Goal: Book appointment/travel/reservation

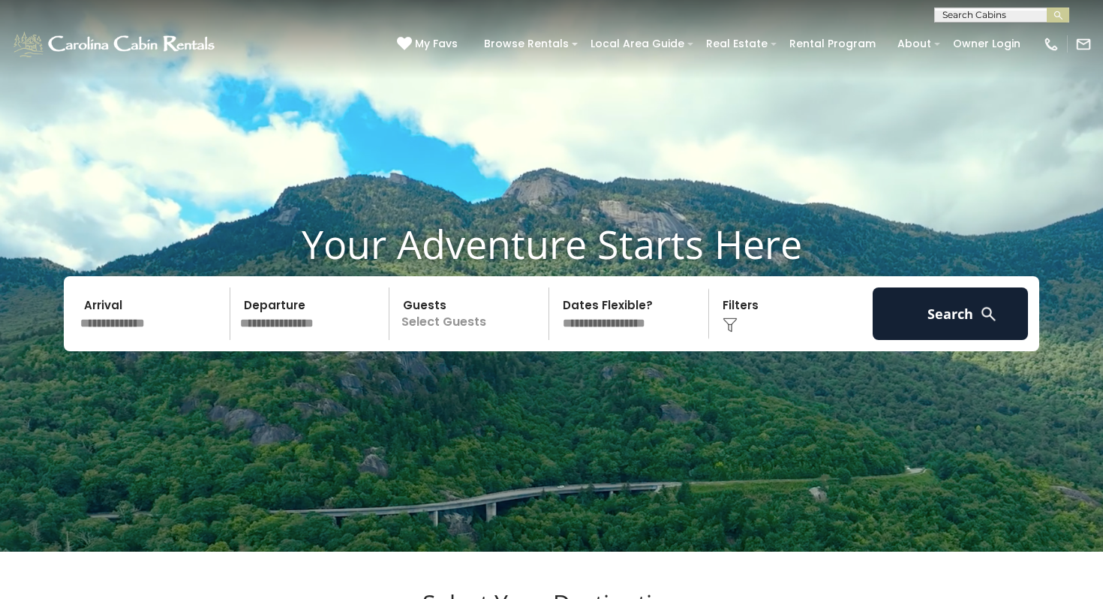
click at [171, 340] on input "text" at bounding box center [152, 313] width 155 height 53
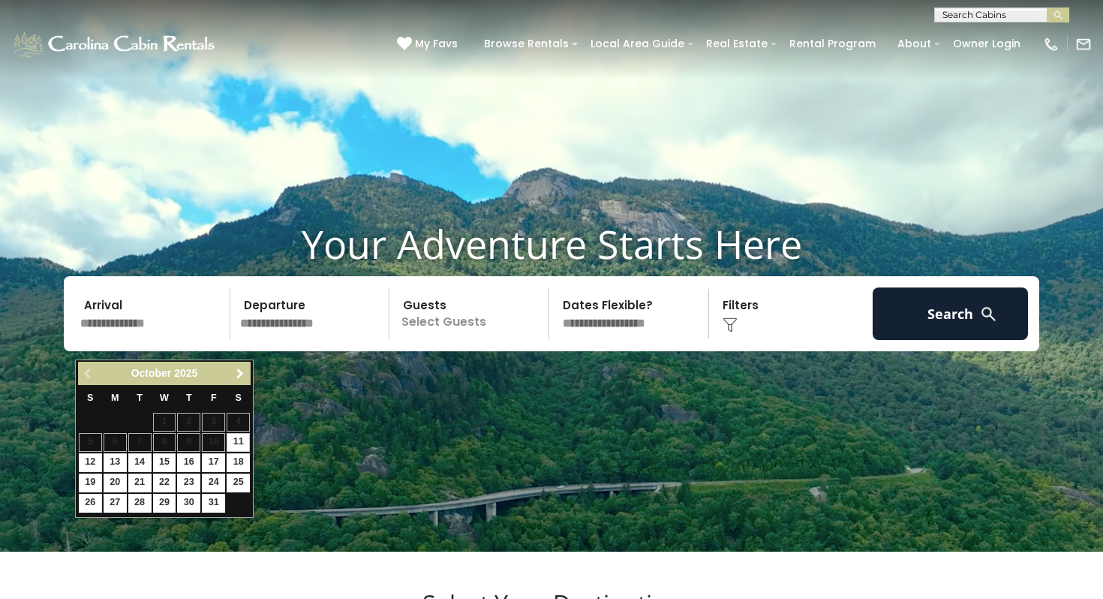
click at [237, 375] on span "Next" at bounding box center [240, 374] width 12 height 12
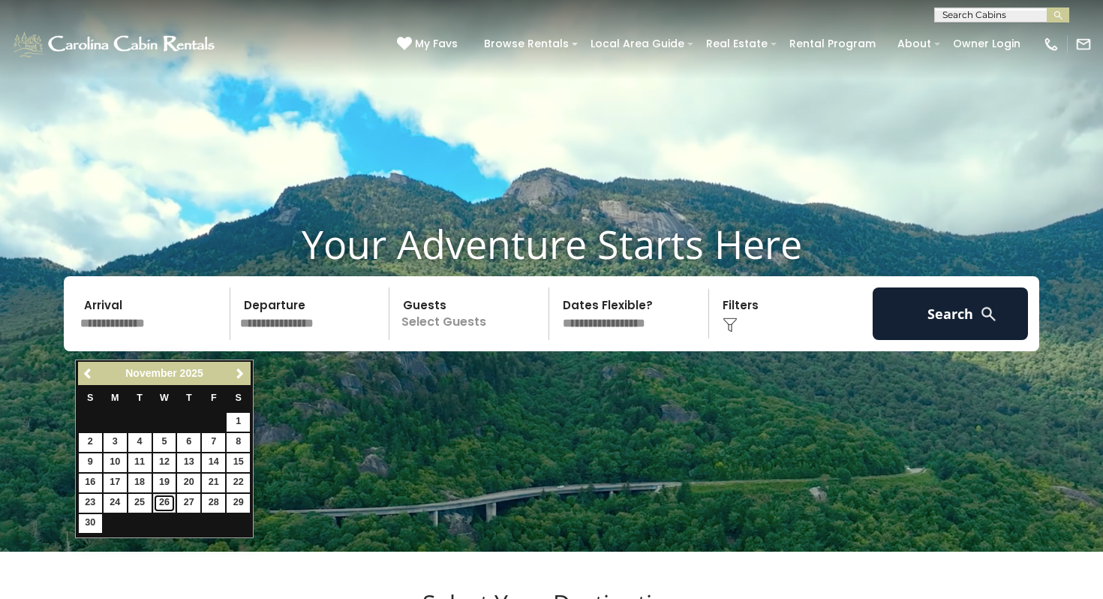
click at [167, 501] on link "26" at bounding box center [164, 503] width 23 height 19
type input "********"
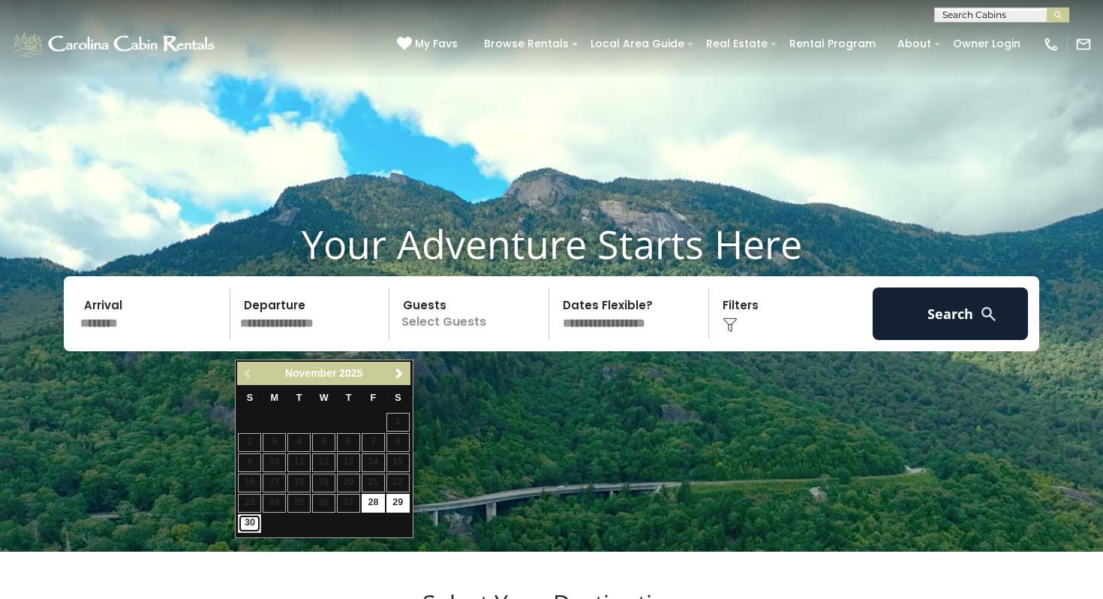
click at [249, 525] on link "30" at bounding box center [249, 523] width 23 height 19
type input "********"
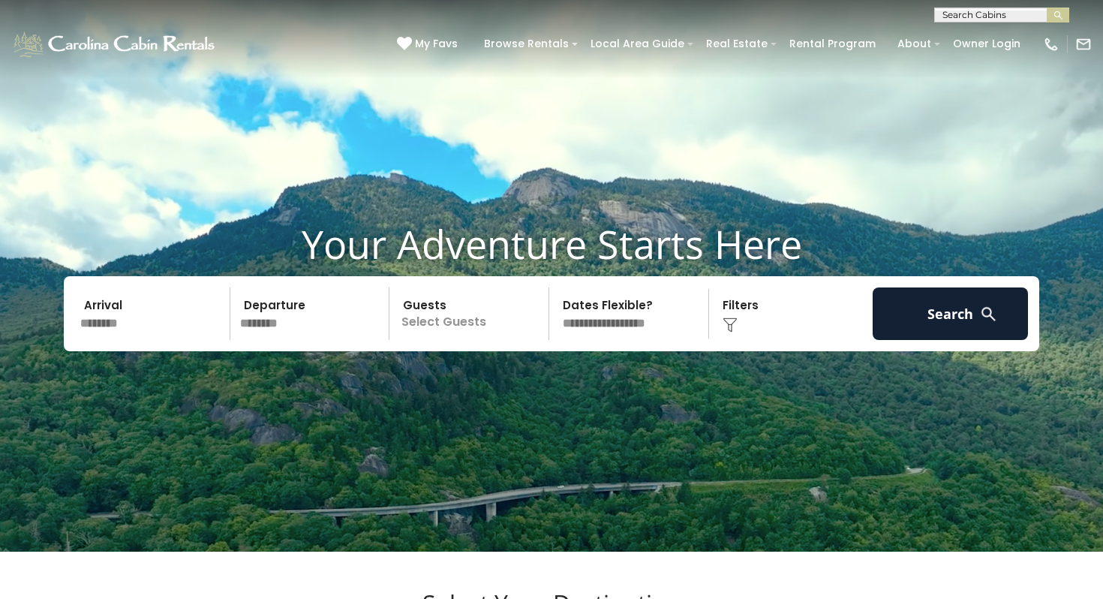
click at [473, 340] on p "Select Guests" at bounding box center [471, 313] width 155 height 53
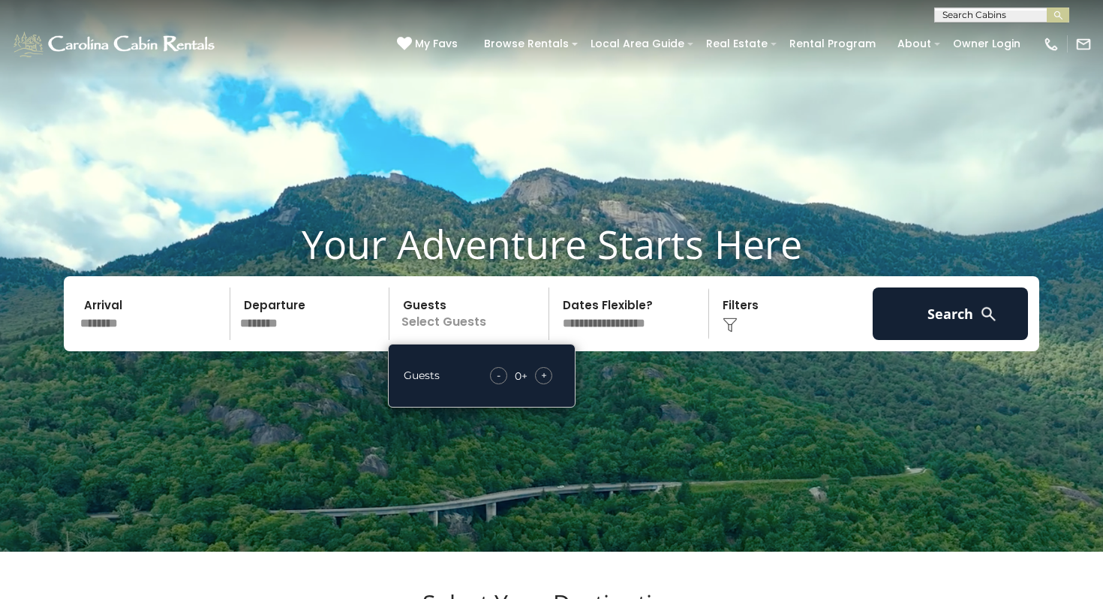
click at [544, 383] on span "+" at bounding box center [544, 375] width 6 height 15
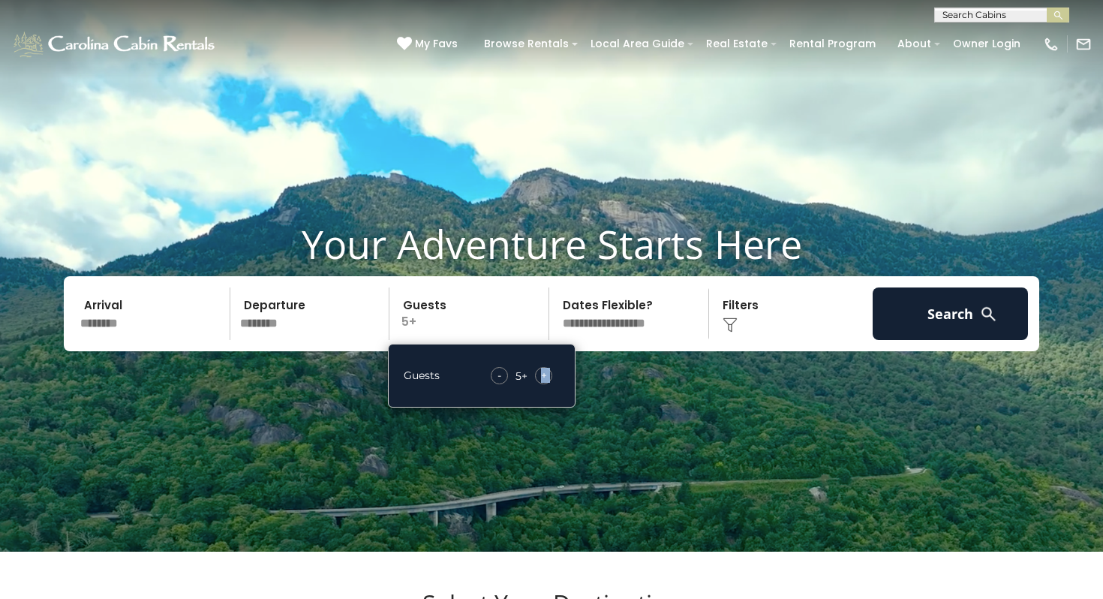
click at [544, 383] on span "+" at bounding box center [544, 375] width 6 height 15
click at [786, 335] on div "Click to Choose" at bounding box center [791, 313] width 155 height 53
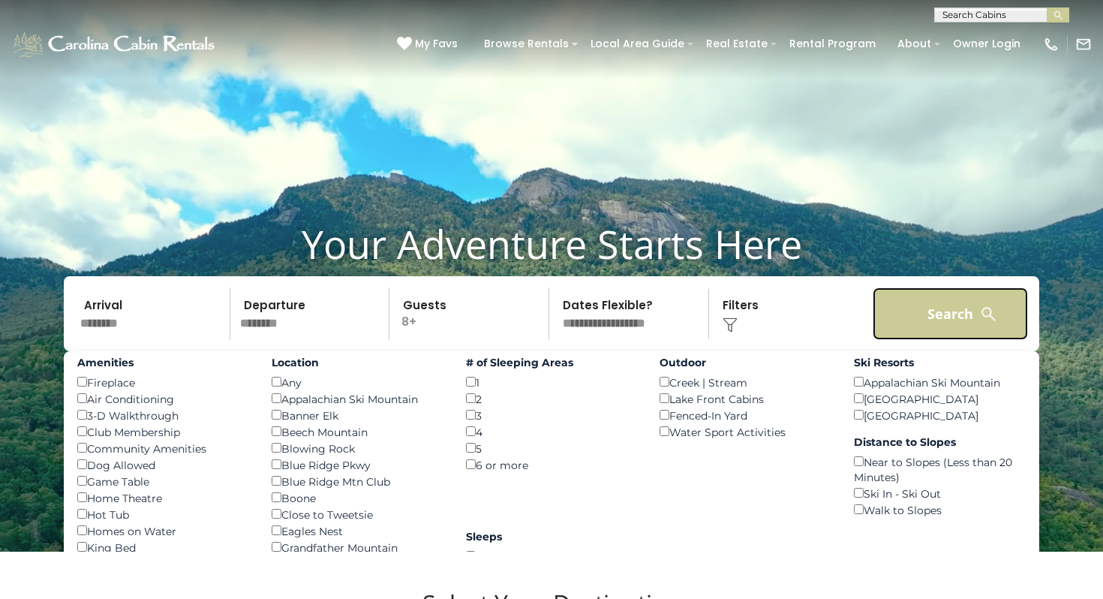
click at [927, 340] on button "Search" at bounding box center [950, 313] width 155 height 53
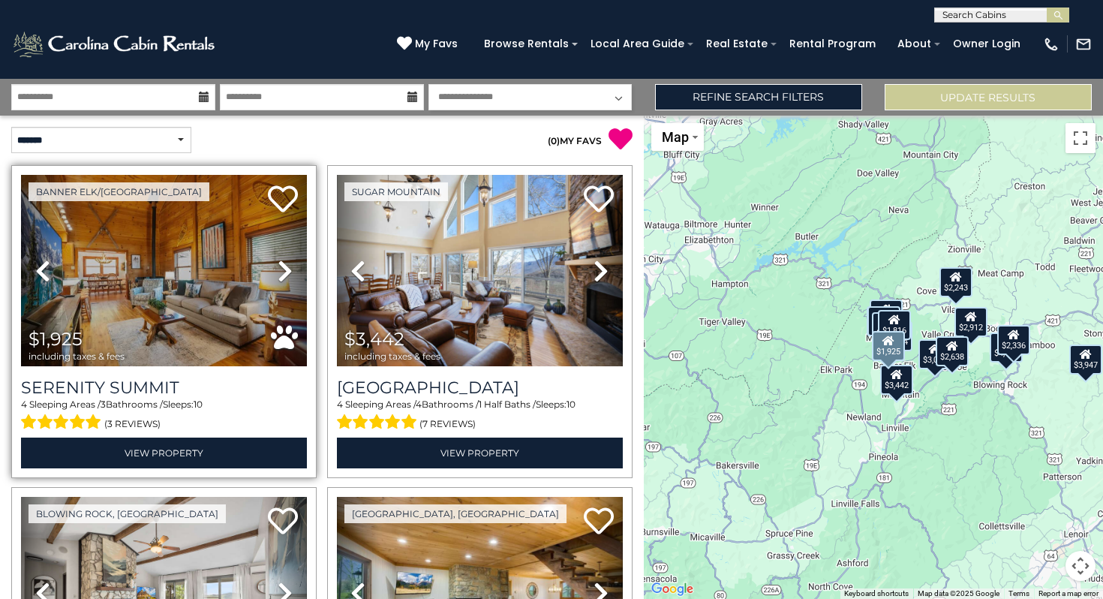
click at [284, 265] on icon at bounding box center [285, 271] width 15 height 24
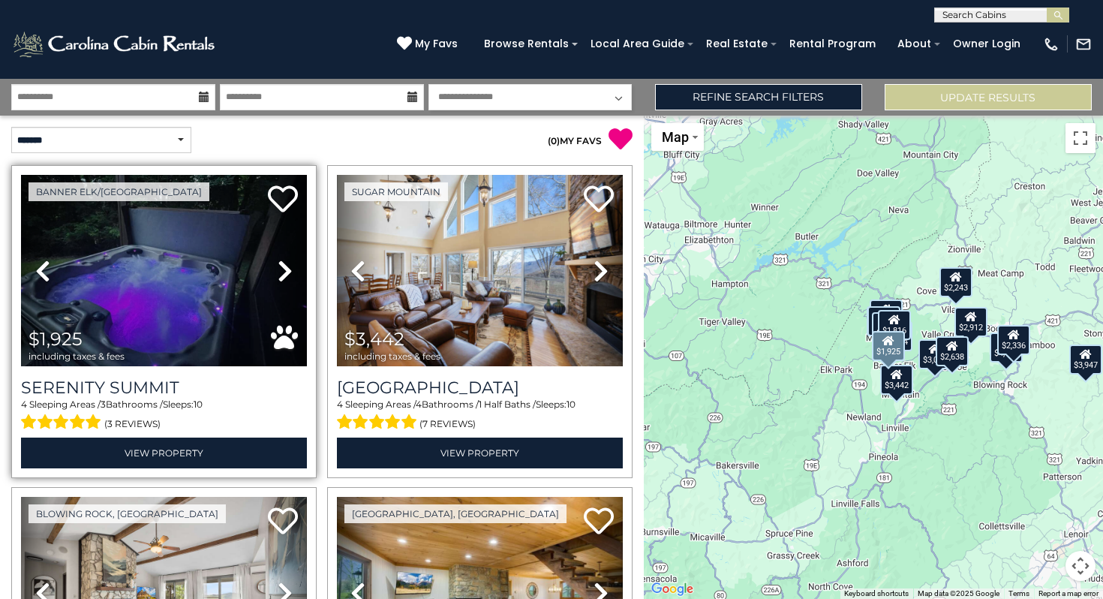
click at [284, 265] on icon at bounding box center [285, 271] width 15 height 24
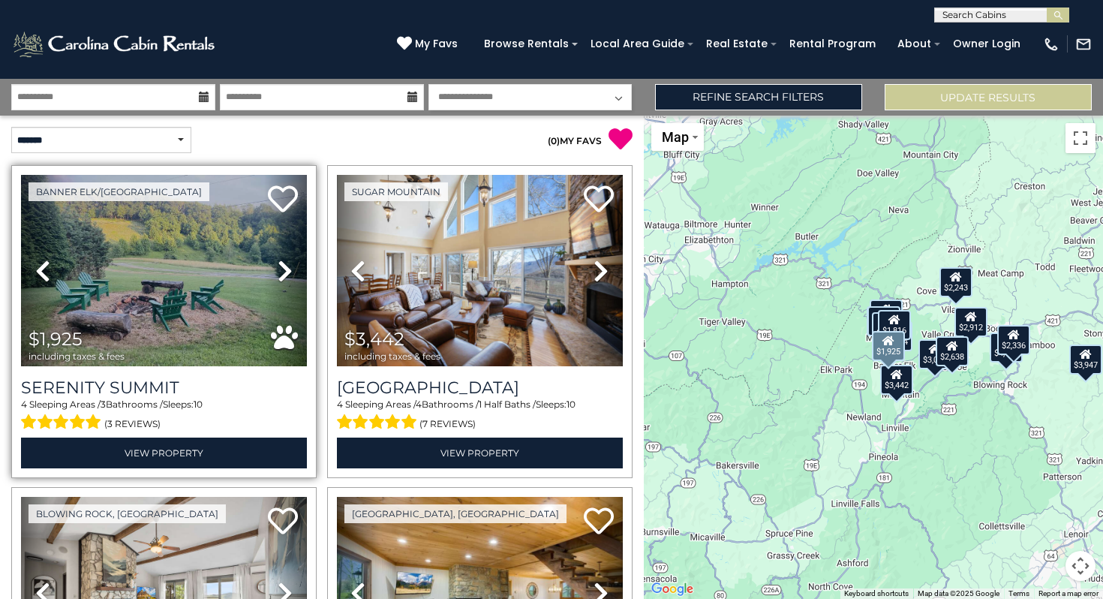
click at [284, 265] on icon at bounding box center [285, 271] width 15 height 24
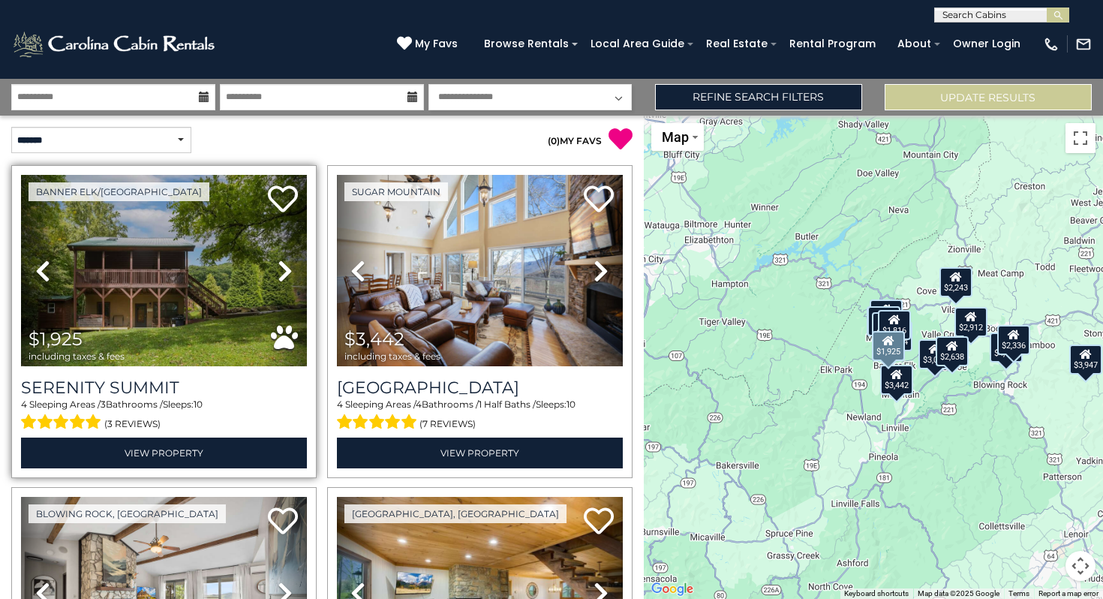
click at [284, 265] on icon at bounding box center [285, 271] width 15 height 24
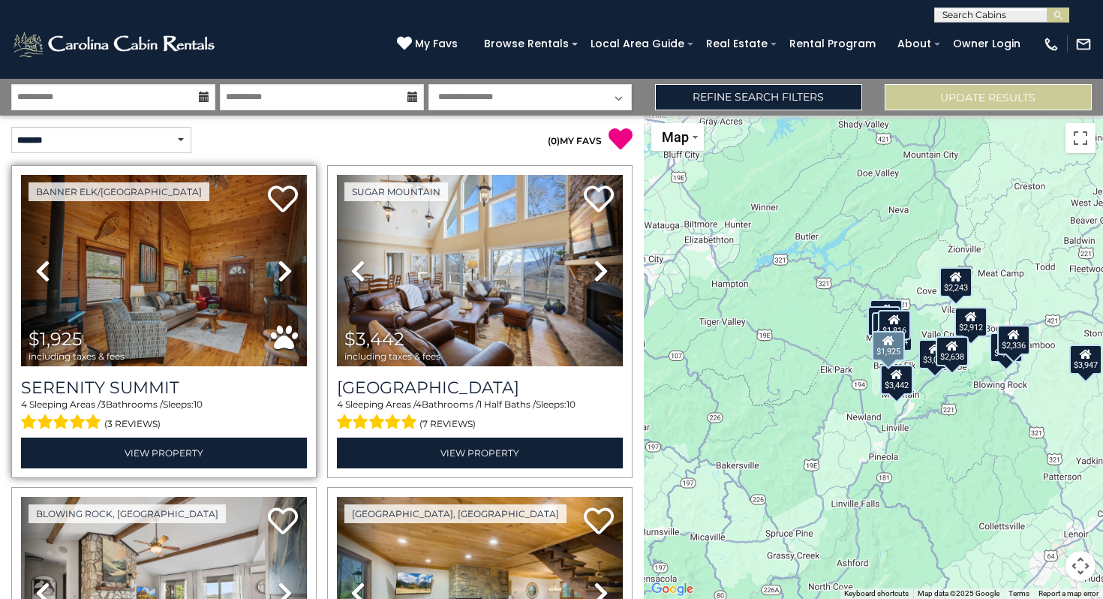
click at [284, 265] on icon at bounding box center [285, 271] width 15 height 24
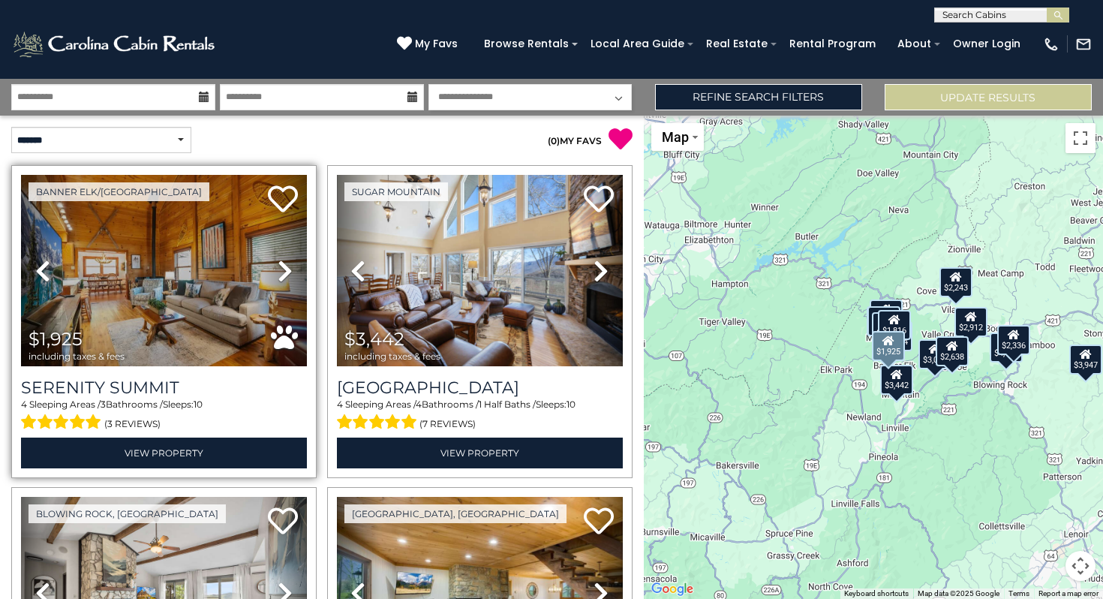
click at [284, 265] on icon at bounding box center [285, 271] width 15 height 24
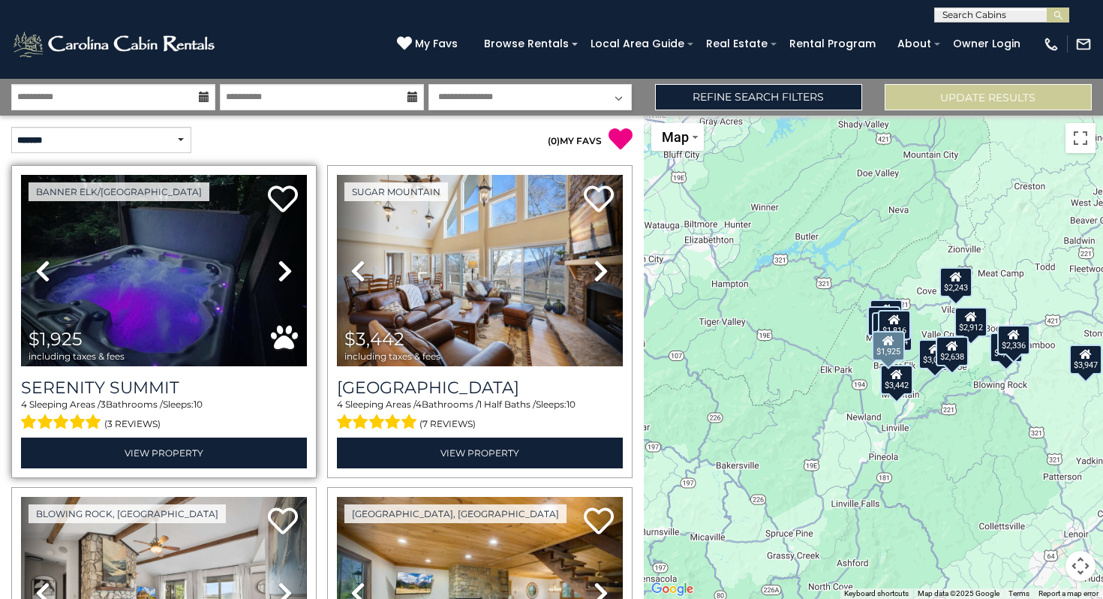
click at [284, 265] on icon at bounding box center [285, 271] width 15 height 24
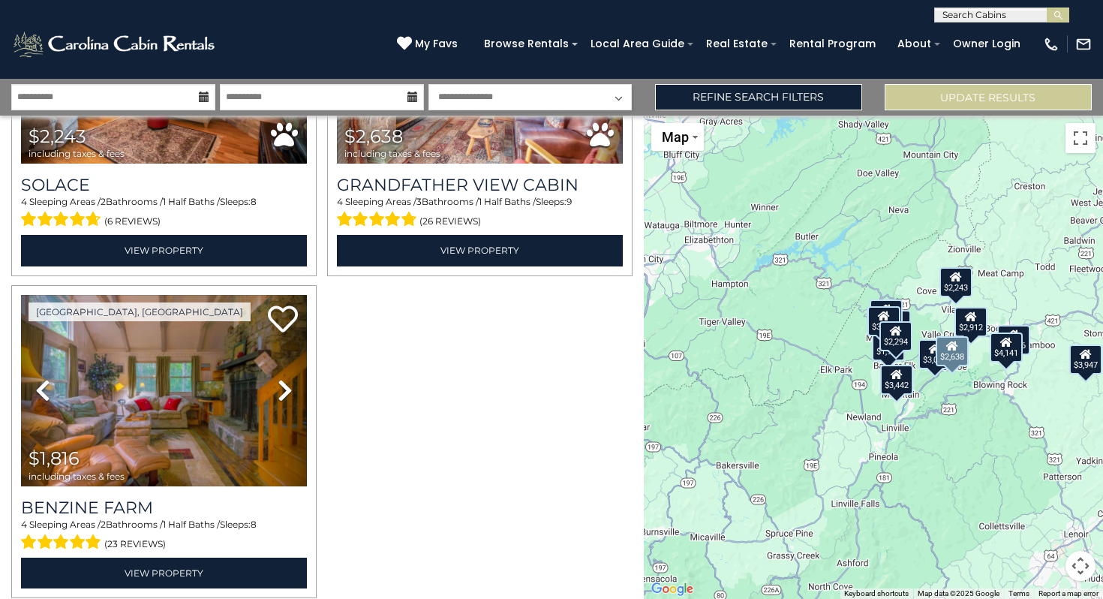
scroll to position [2146, 0]
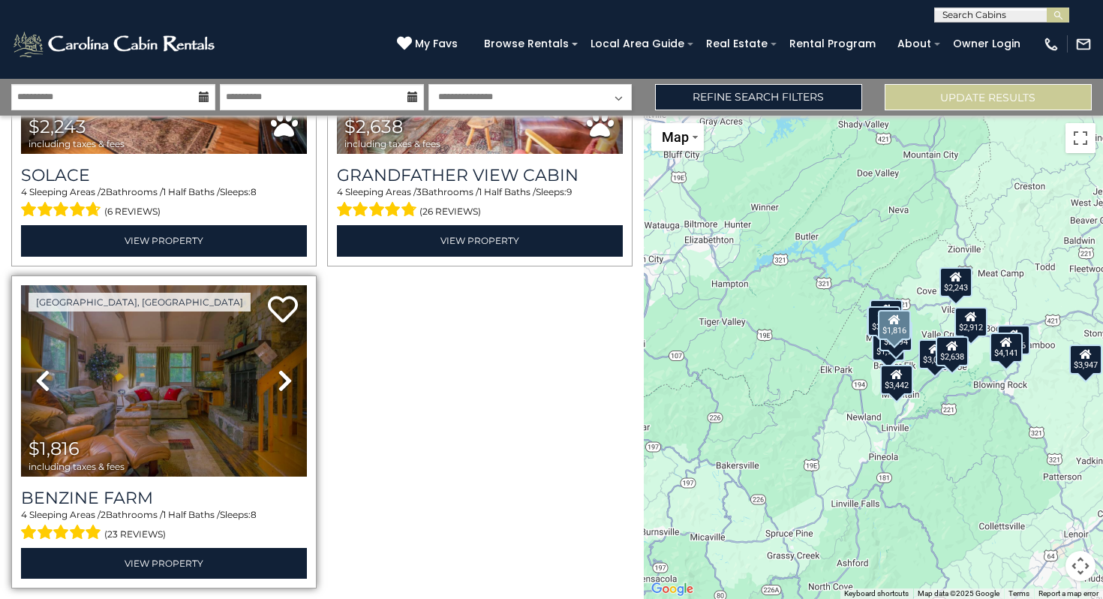
click at [282, 377] on icon at bounding box center [285, 381] width 15 height 24
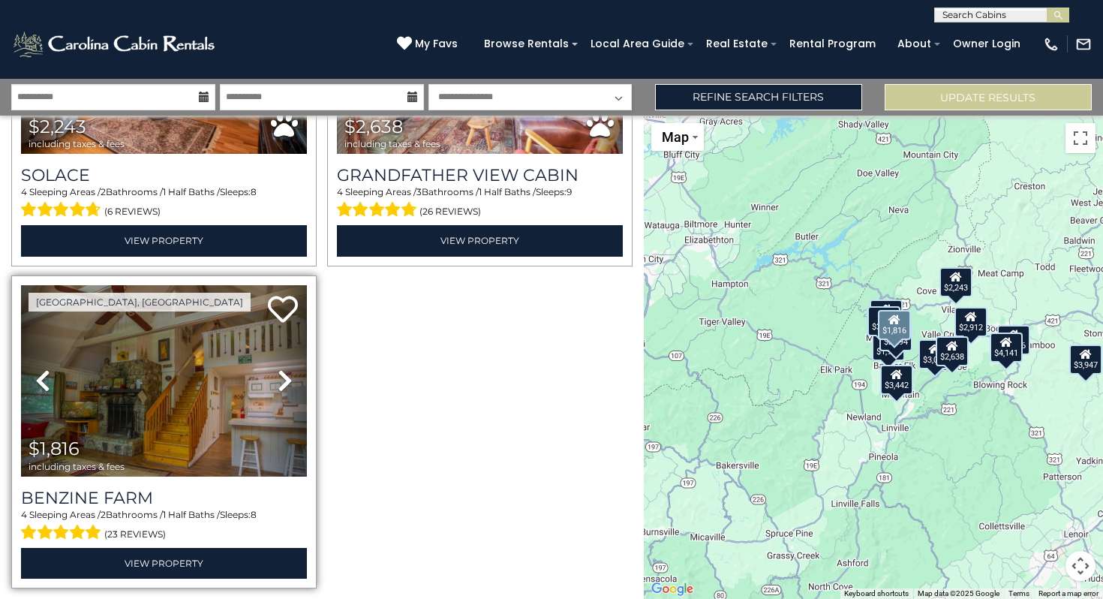
click at [282, 377] on icon at bounding box center [285, 381] width 15 height 24
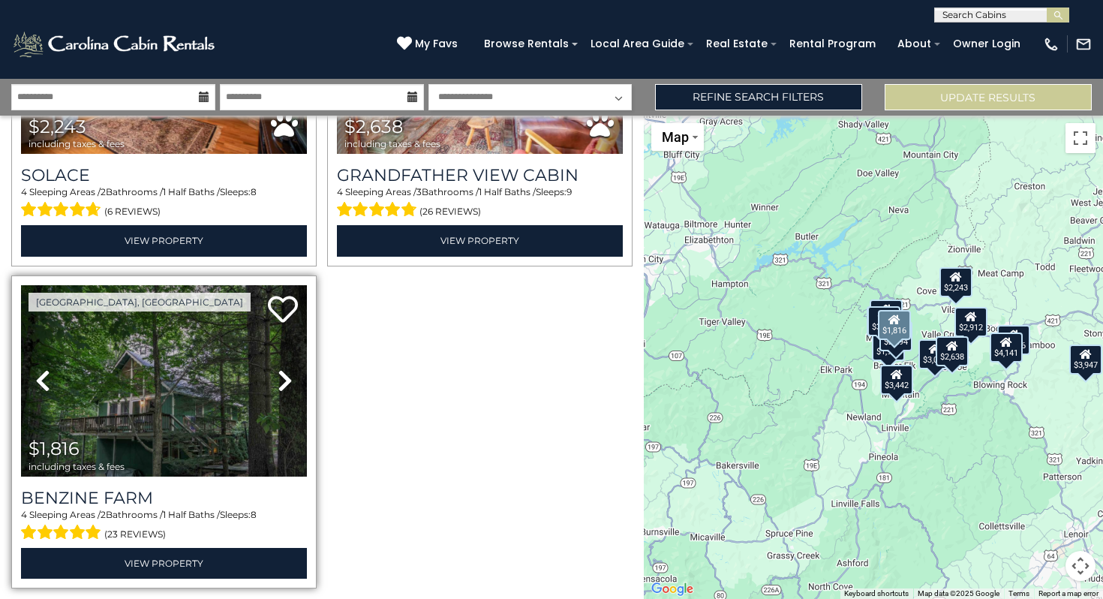
click at [282, 377] on icon at bounding box center [285, 381] width 15 height 24
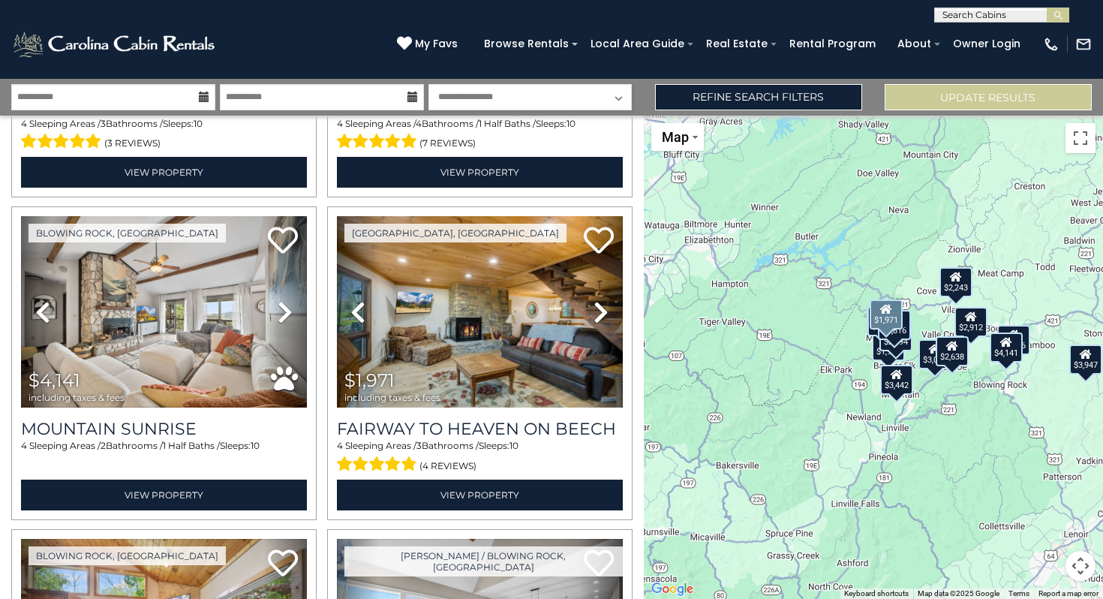
scroll to position [0, 0]
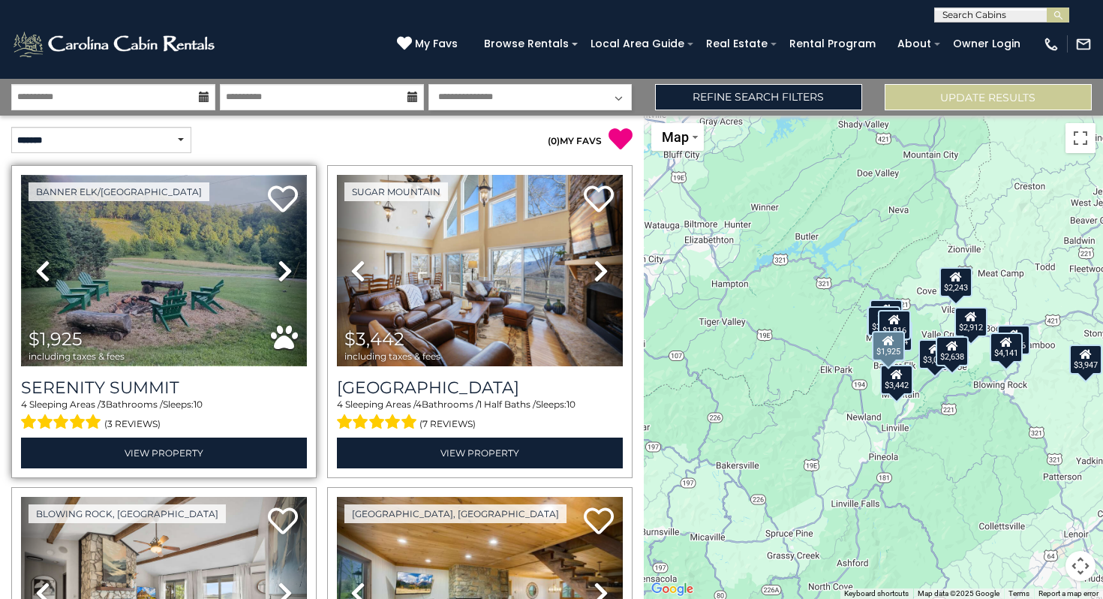
click at [181, 288] on img at bounding box center [164, 270] width 286 height 191
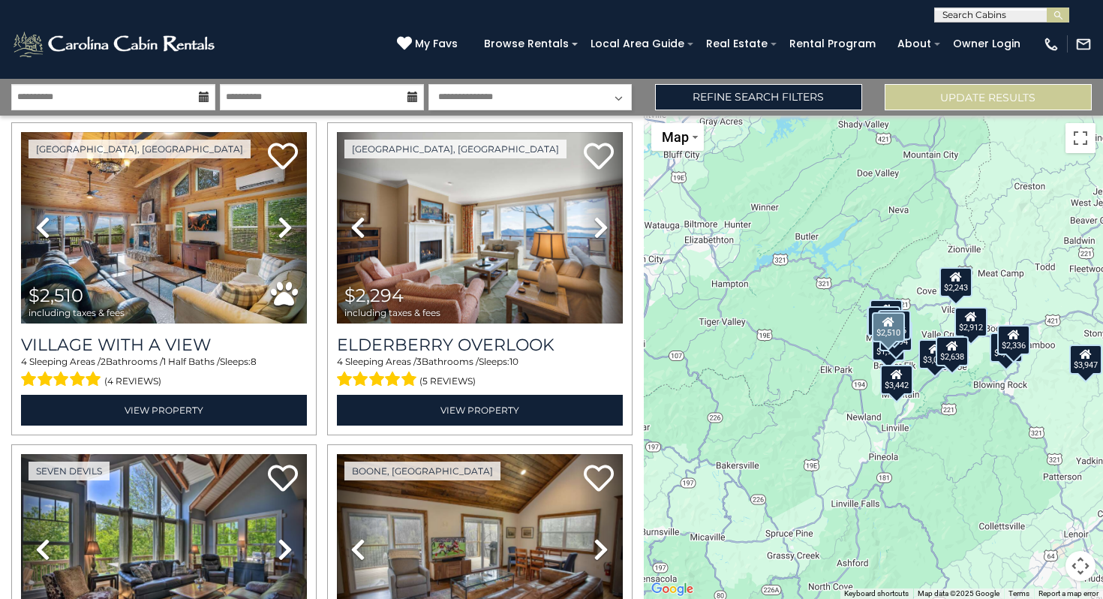
scroll to position [1331, 0]
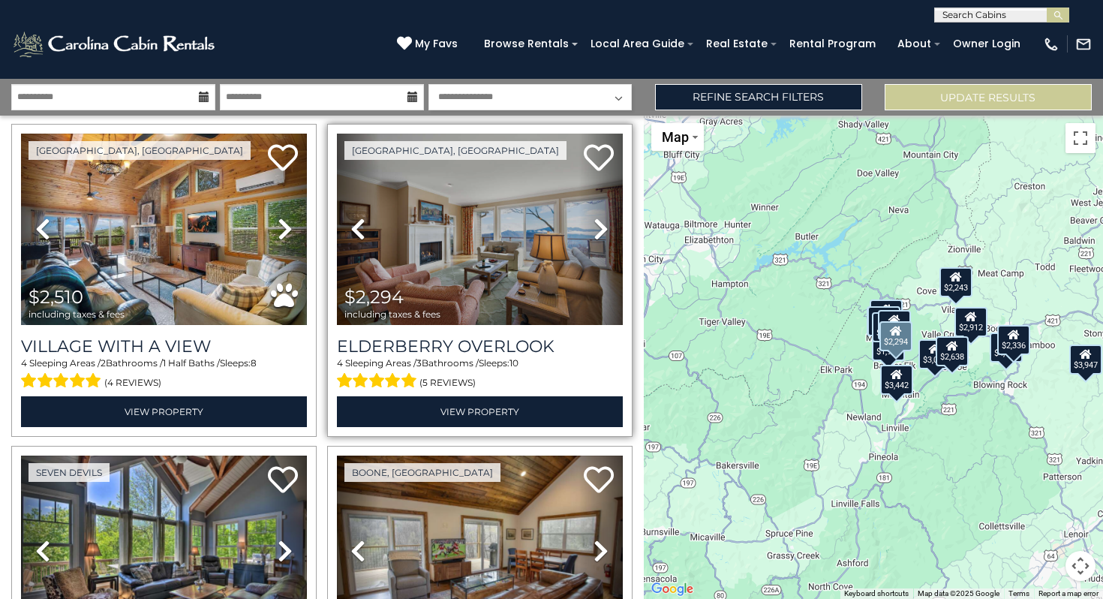
click at [604, 227] on icon at bounding box center [601, 229] width 15 height 24
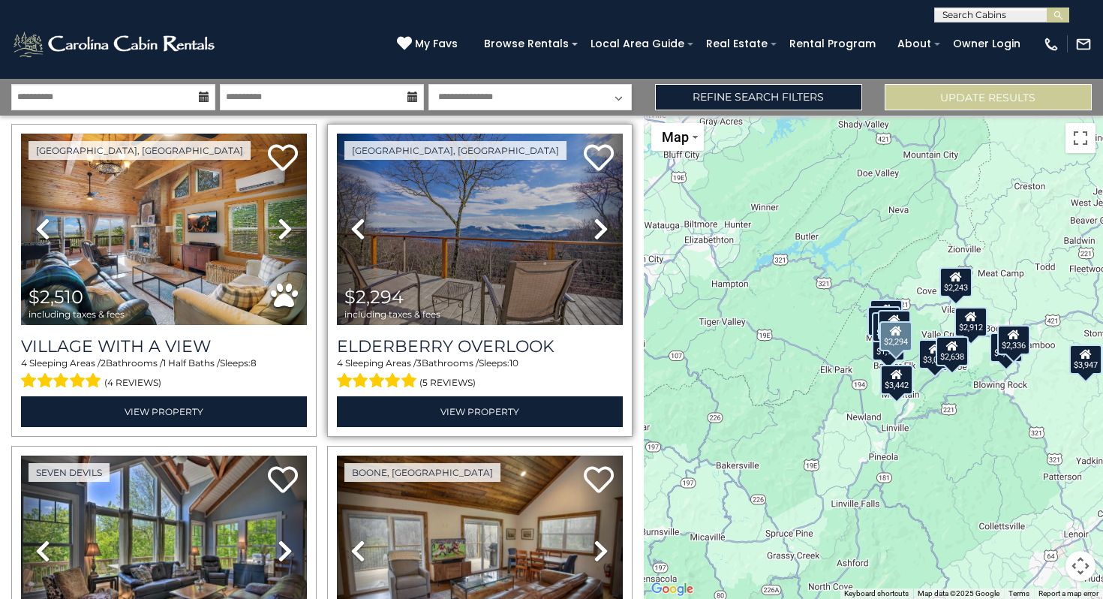
click at [604, 227] on icon at bounding box center [601, 229] width 15 height 24
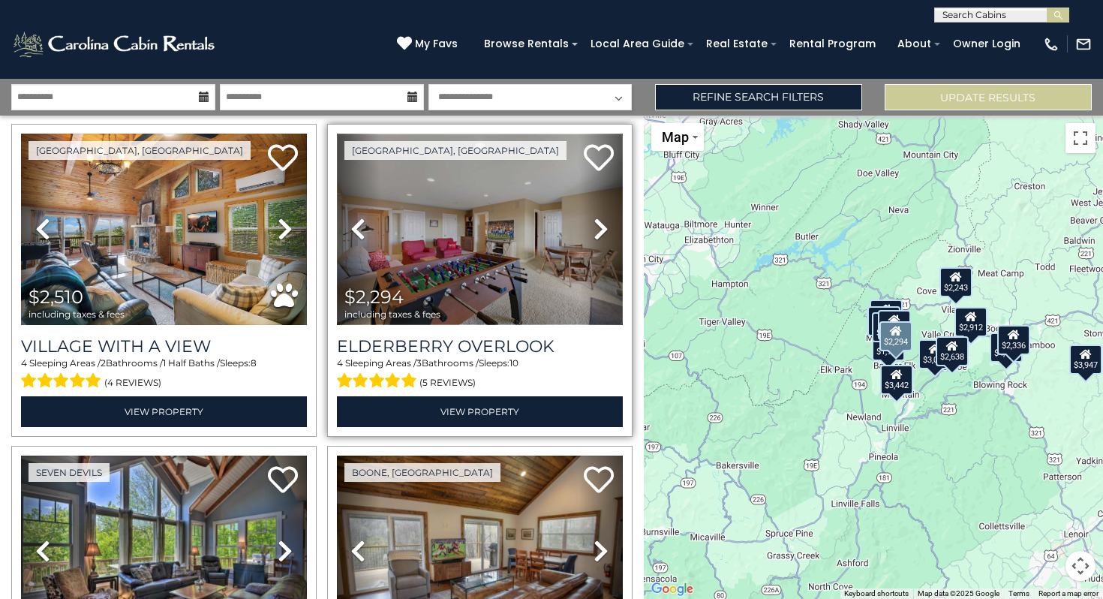
click at [475, 251] on img at bounding box center [480, 229] width 286 height 191
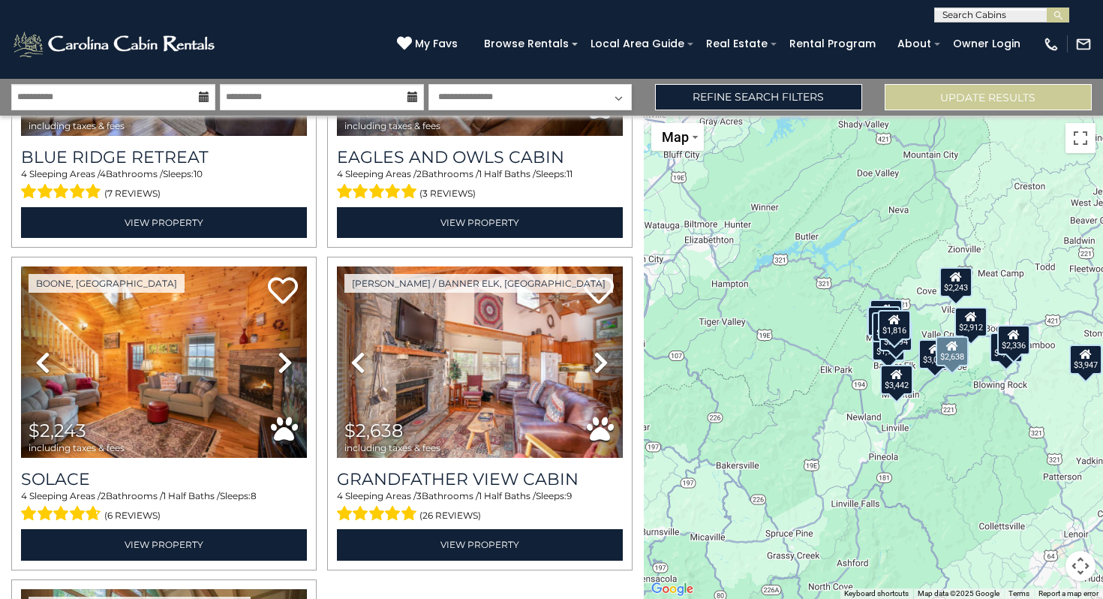
scroll to position [1886, 0]
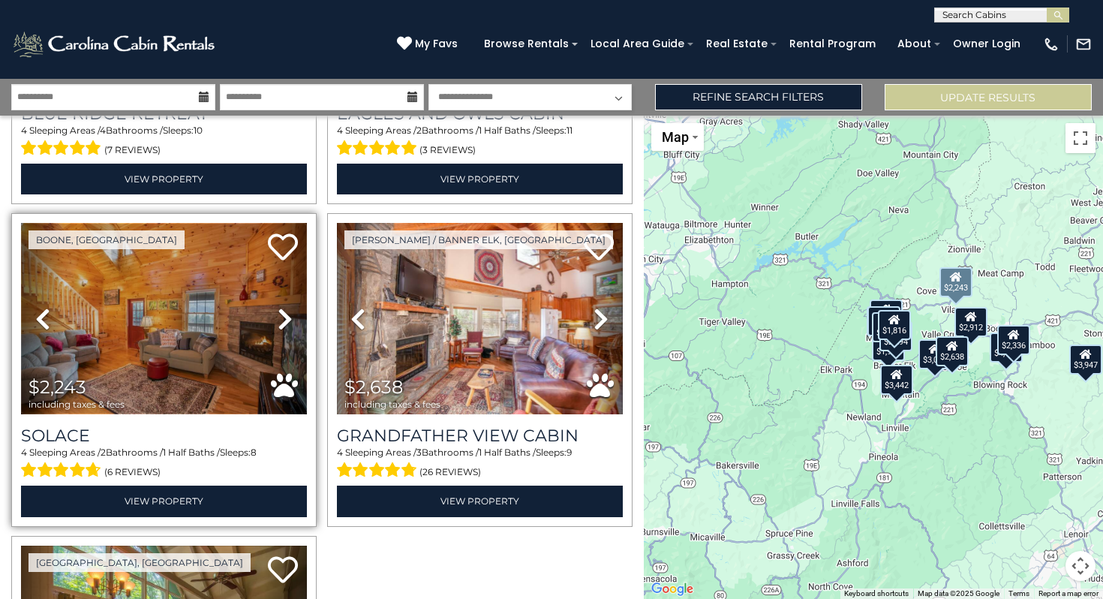
click at [175, 333] on img at bounding box center [164, 318] width 286 height 191
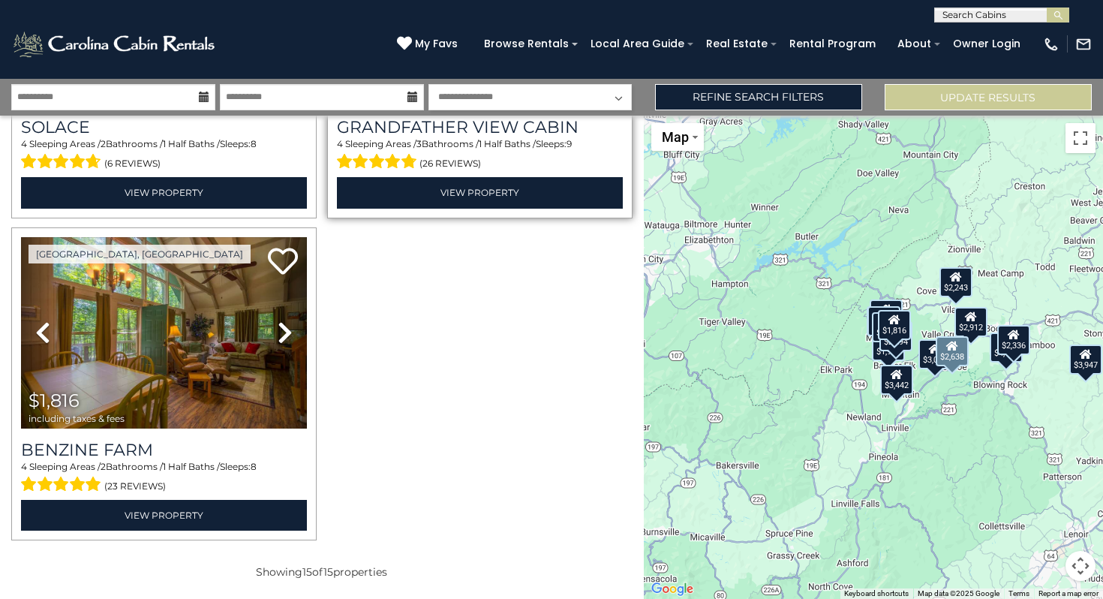
scroll to position [2197, 0]
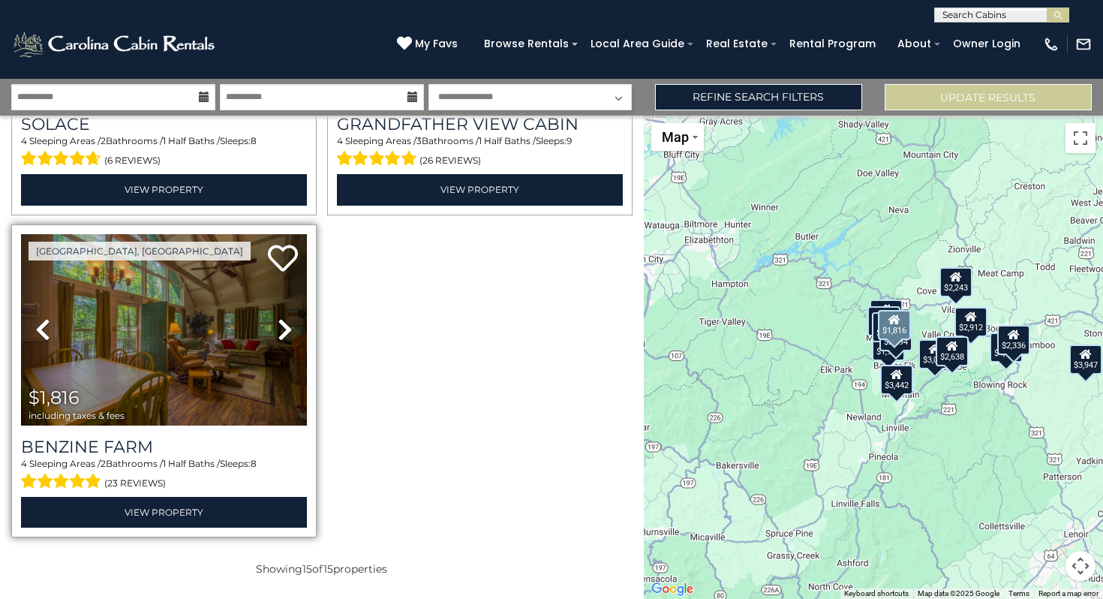
click at [281, 332] on icon at bounding box center [285, 330] width 15 height 24
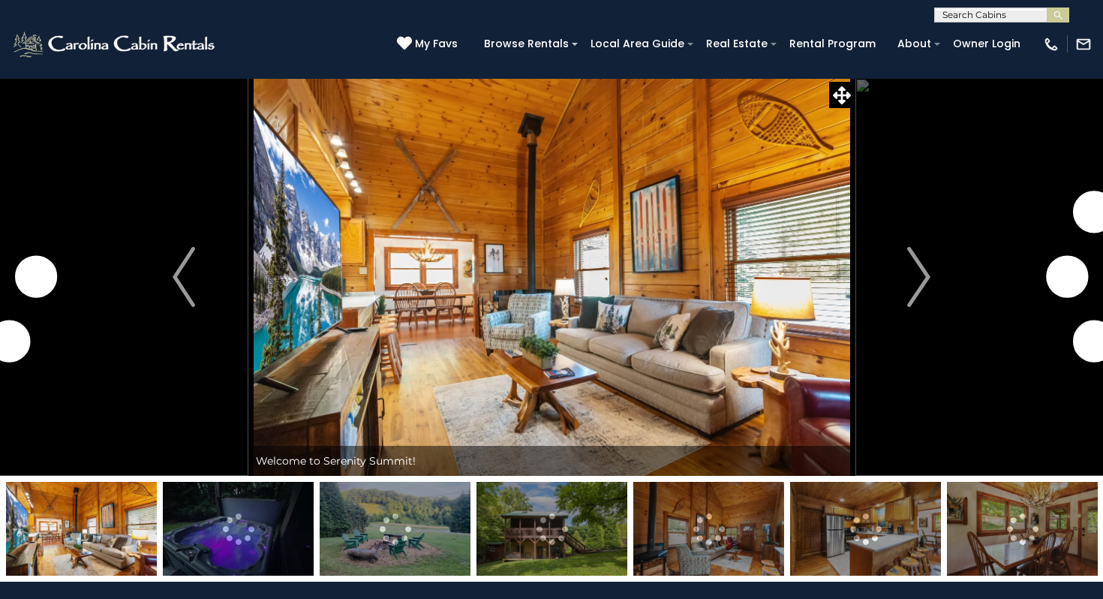
click at [655, 304] on img at bounding box center [551, 277] width 607 height 398
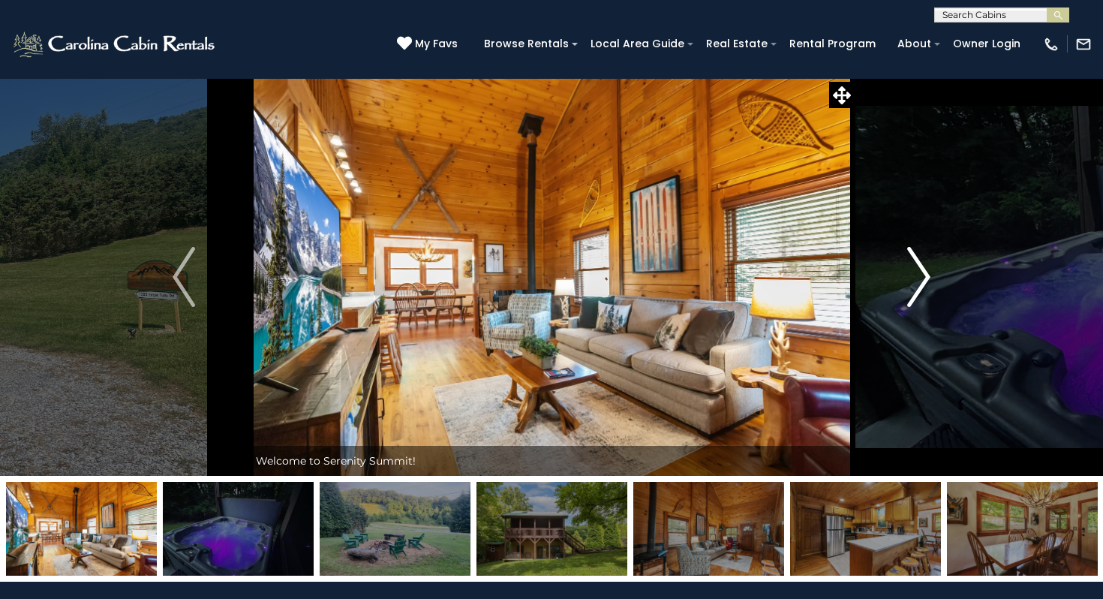
click at [915, 292] on img "Next" at bounding box center [919, 277] width 23 height 60
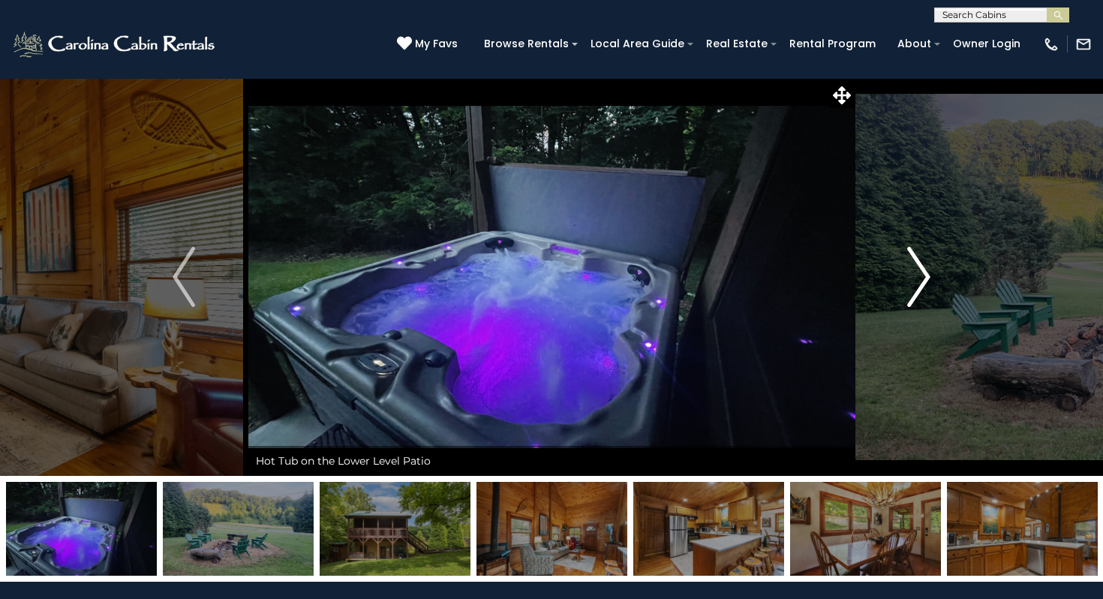
click at [915, 291] on img "Next" at bounding box center [919, 277] width 23 height 60
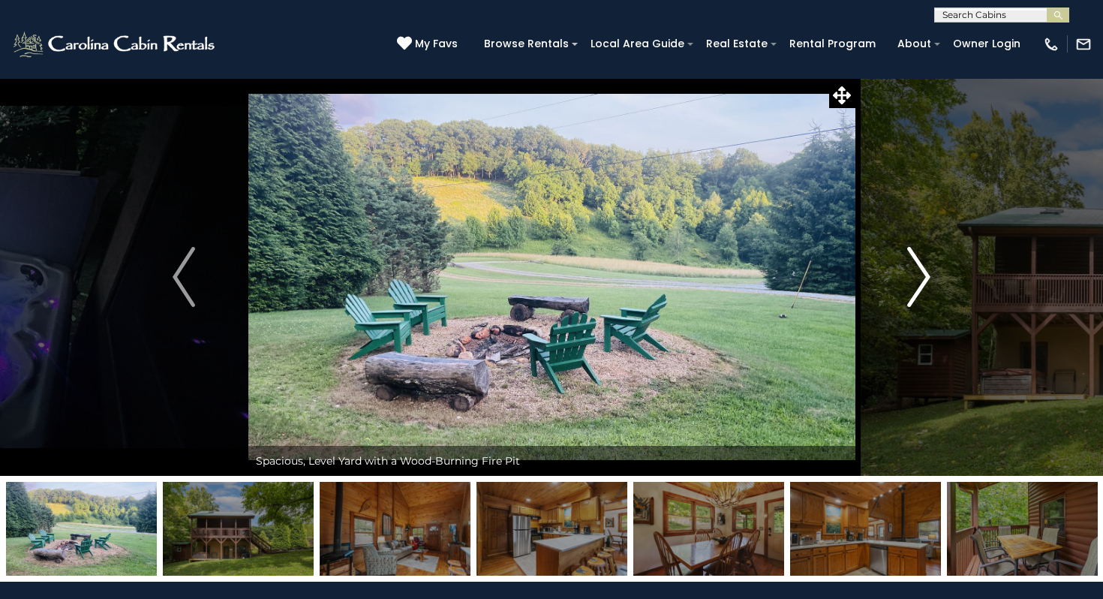
click at [915, 291] on img "Next" at bounding box center [919, 277] width 23 height 60
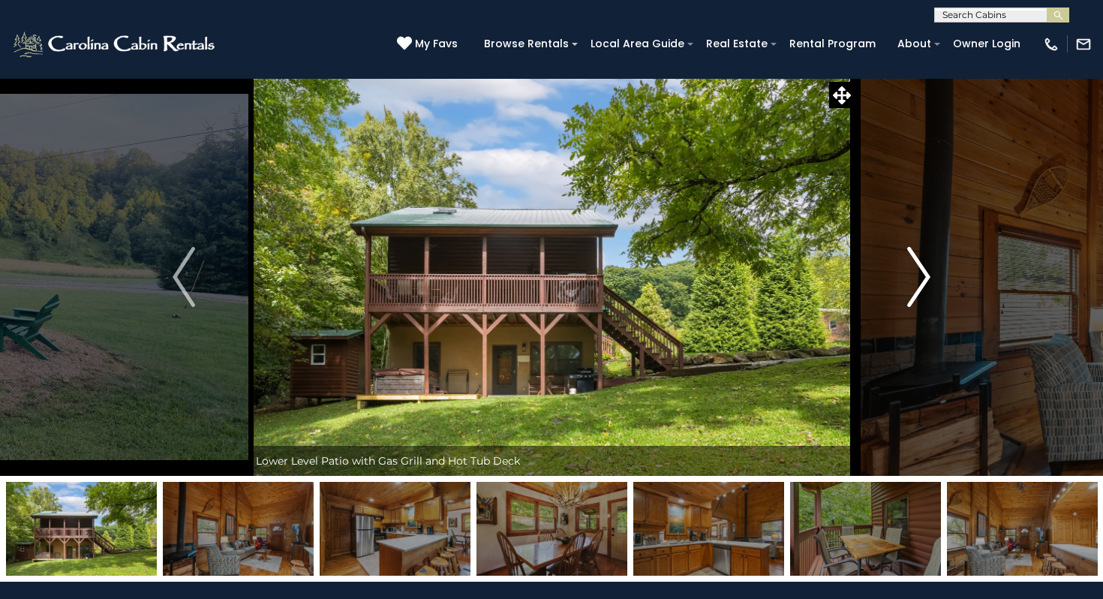
click at [915, 291] on img "Next" at bounding box center [919, 277] width 23 height 60
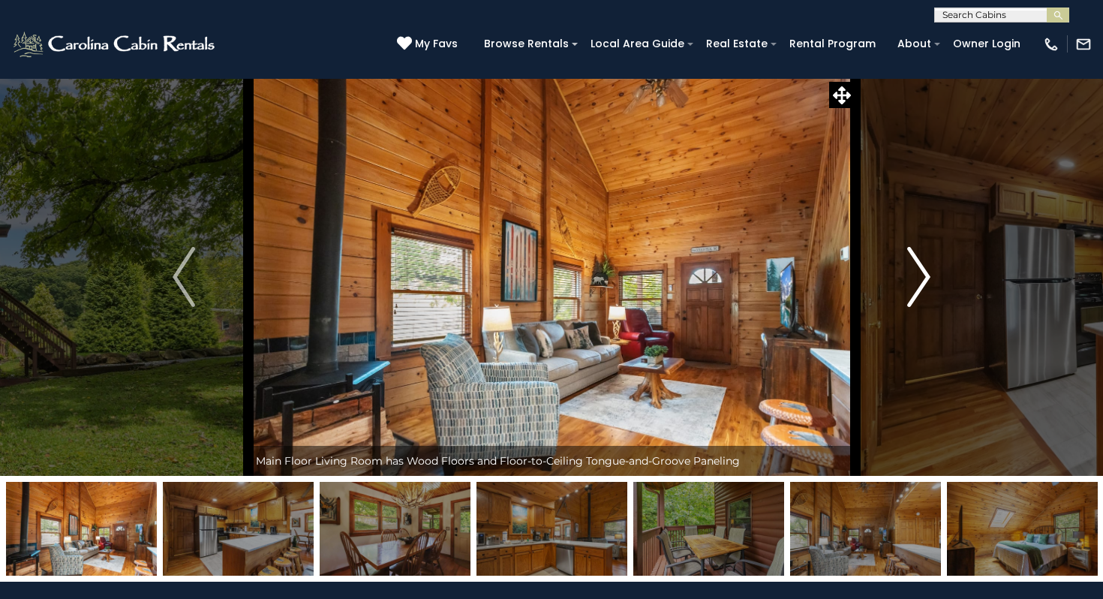
click at [915, 291] on img "Next" at bounding box center [919, 277] width 23 height 60
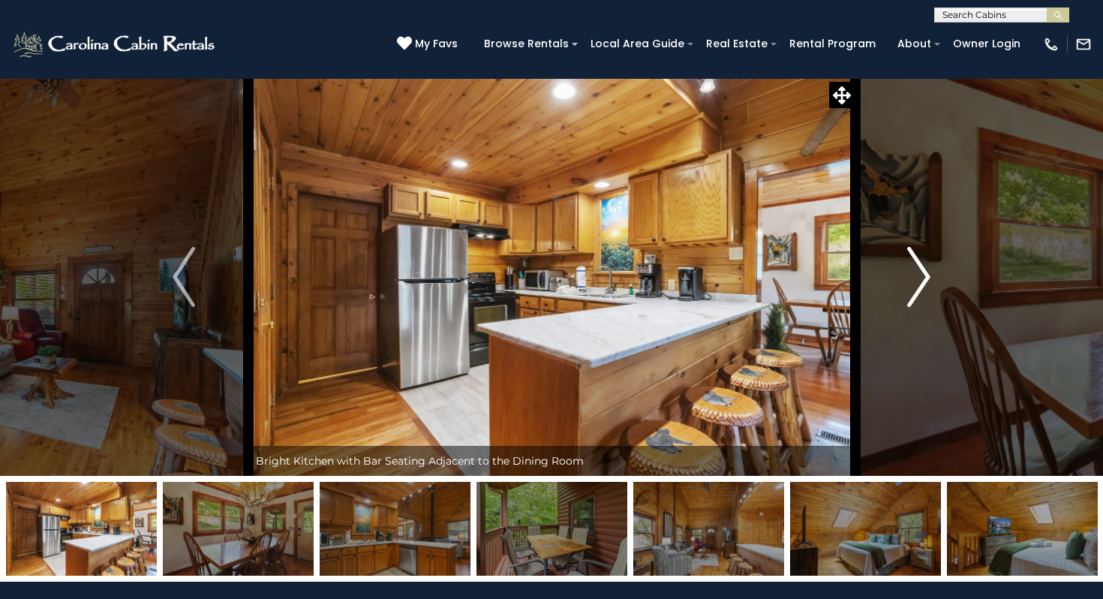
click at [915, 291] on img "Next" at bounding box center [919, 277] width 23 height 60
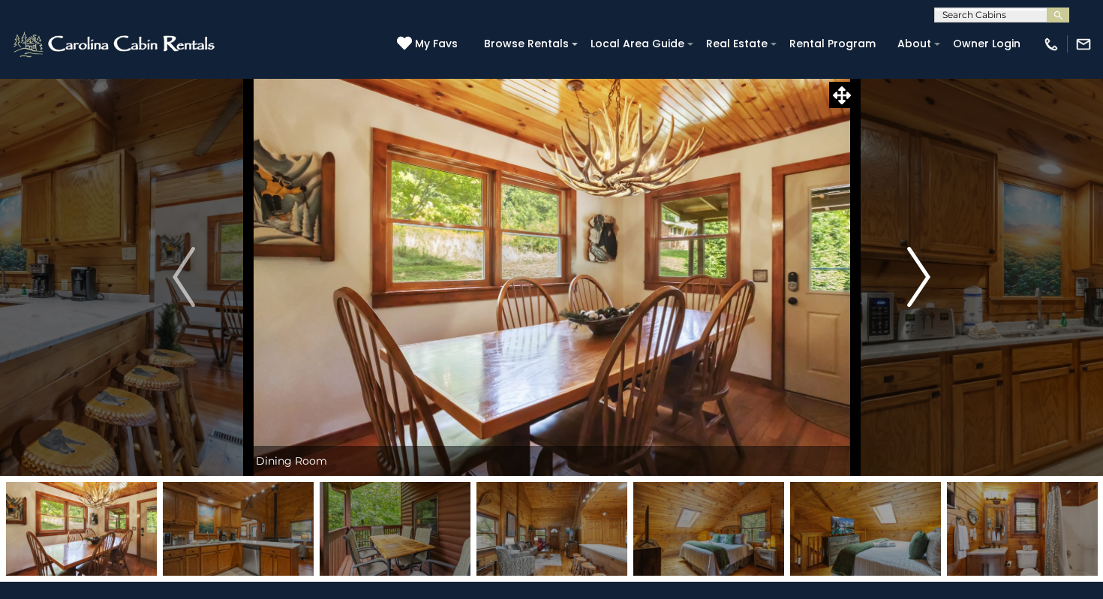
click at [915, 291] on img "Next" at bounding box center [919, 277] width 23 height 60
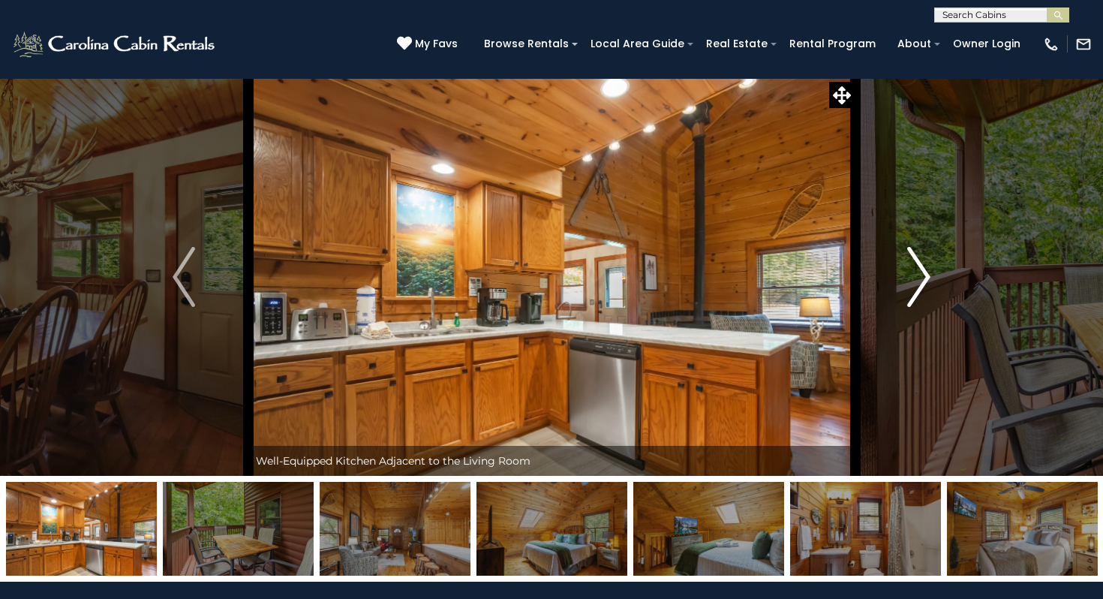
click at [915, 291] on img "Next" at bounding box center [919, 277] width 23 height 60
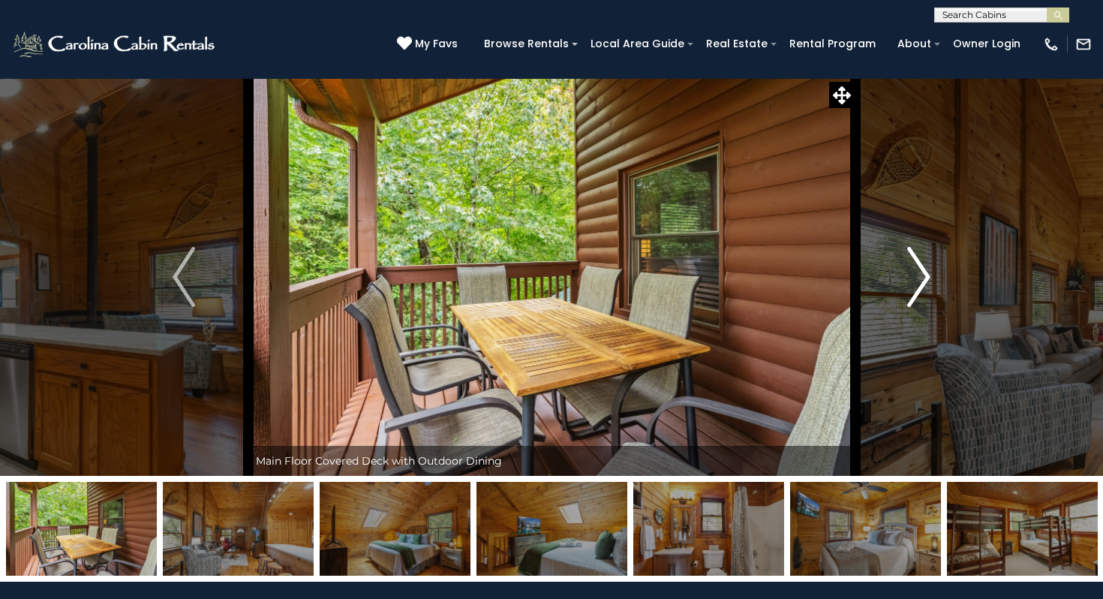
click at [915, 291] on img "Next" at bounding box center [919, 277] width 23 height 60
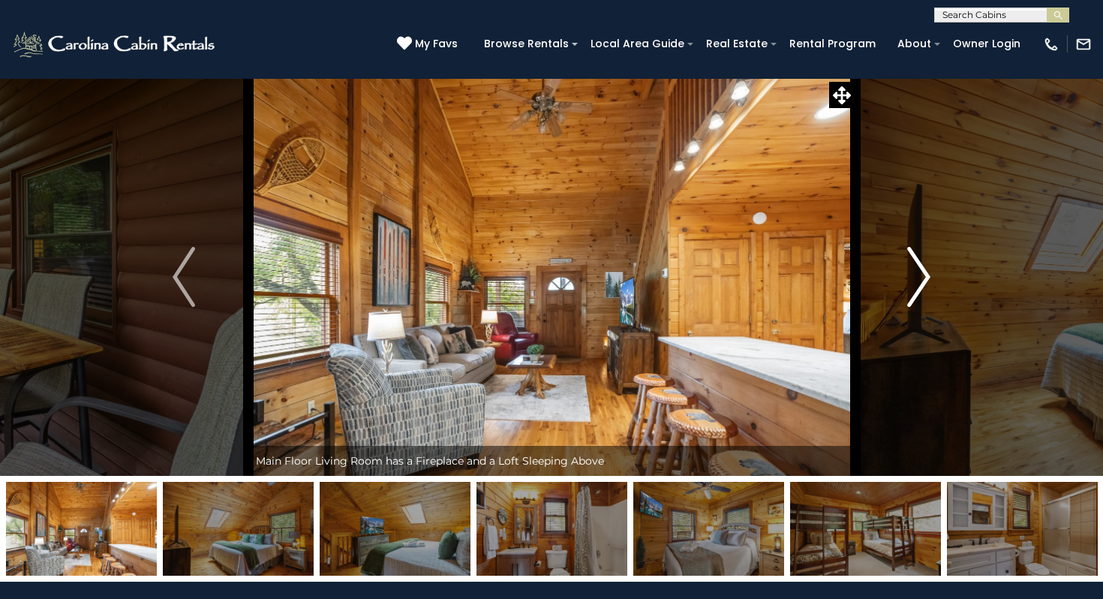
click at [915, 291] on img "Next" at bounding box center [919, 277] width 23 height 60
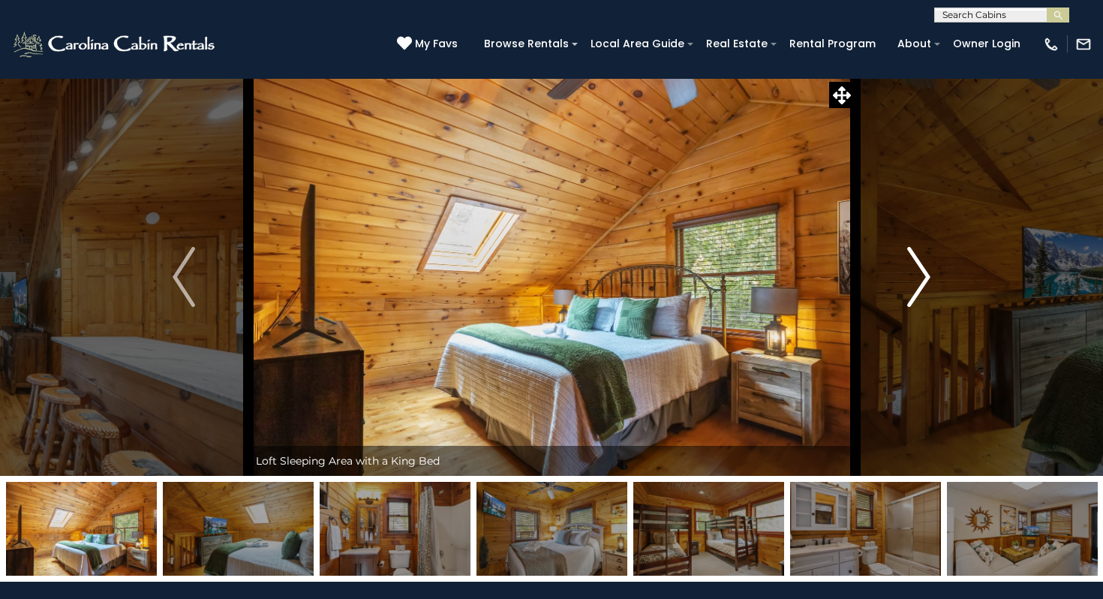
click at [915, 291] on img "Next" at bounding box center [919, 277] width 23 height 60
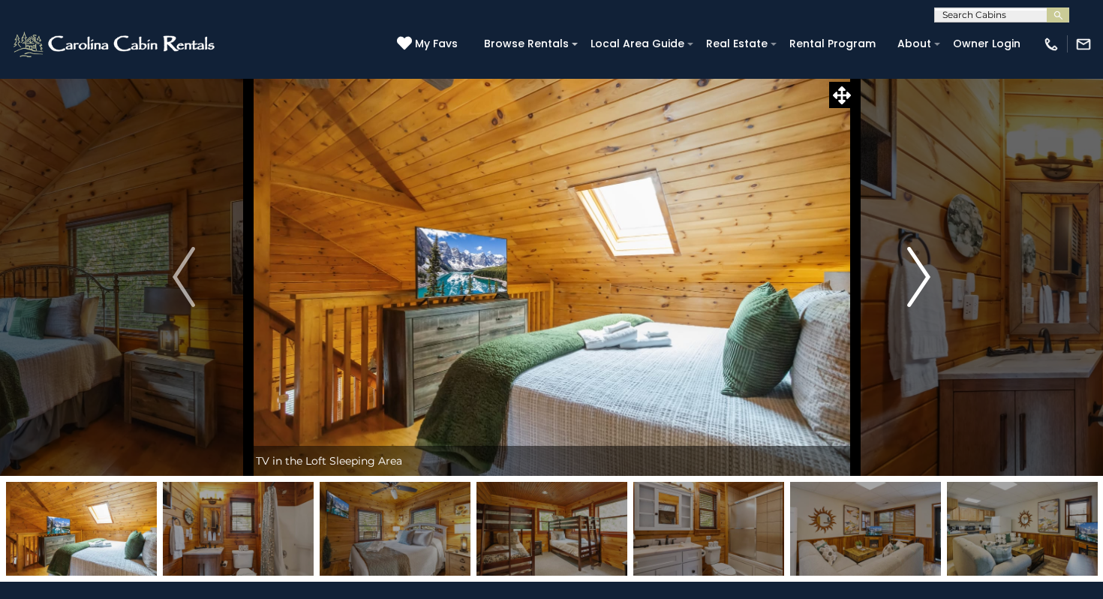
click at [915, 291] on img "Next" at bounding box center [919, 277] width 23 height 60
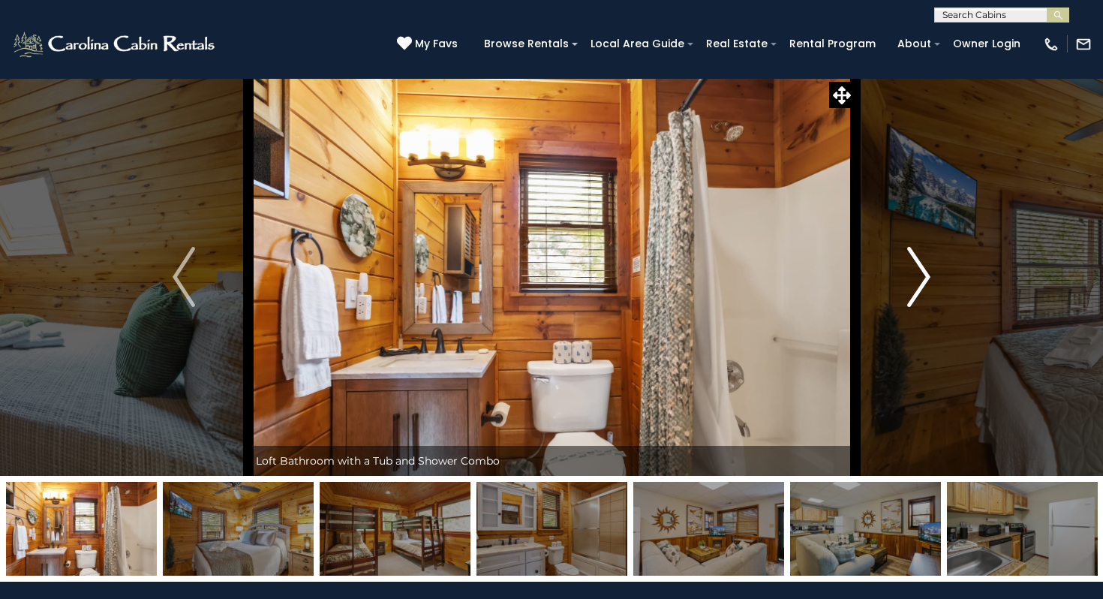
click at [915, 291] on img "Next" at bounding box center [919, 277] width 23 height 60
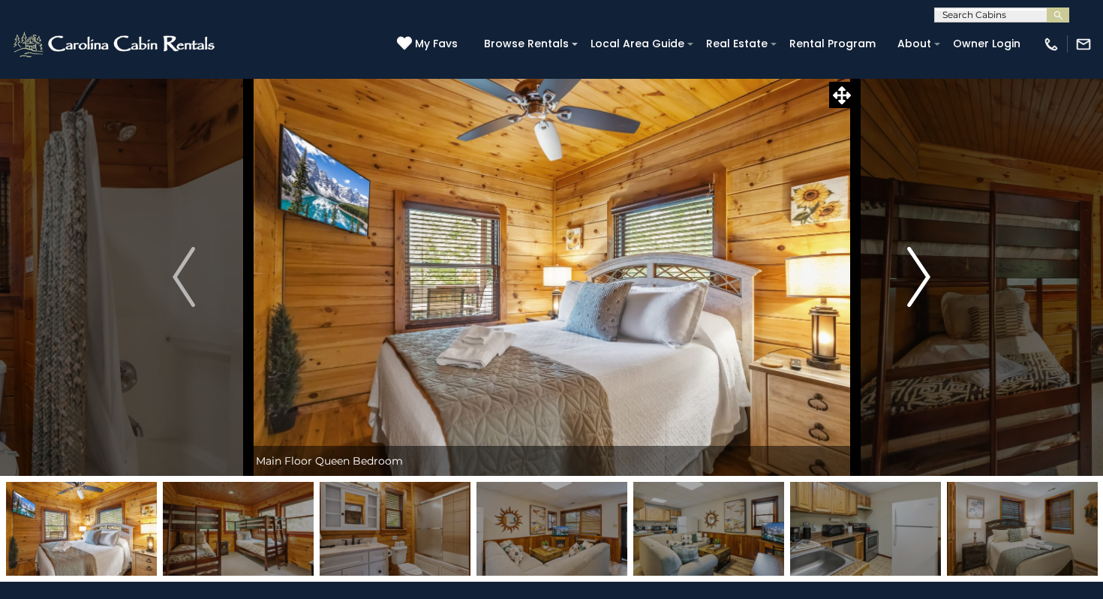
click at [915, 291] on img "Next" at bounding box center [919, 277] width 23 height 60
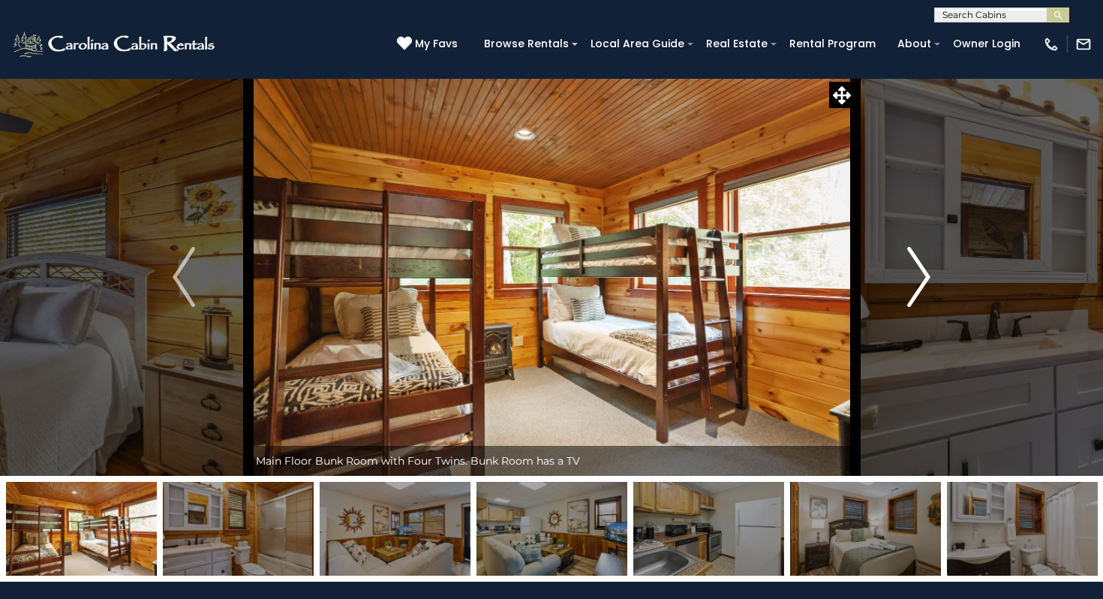
click at [915, 291] on img "Next" at bounding box center [919, 277] width 23 height 60
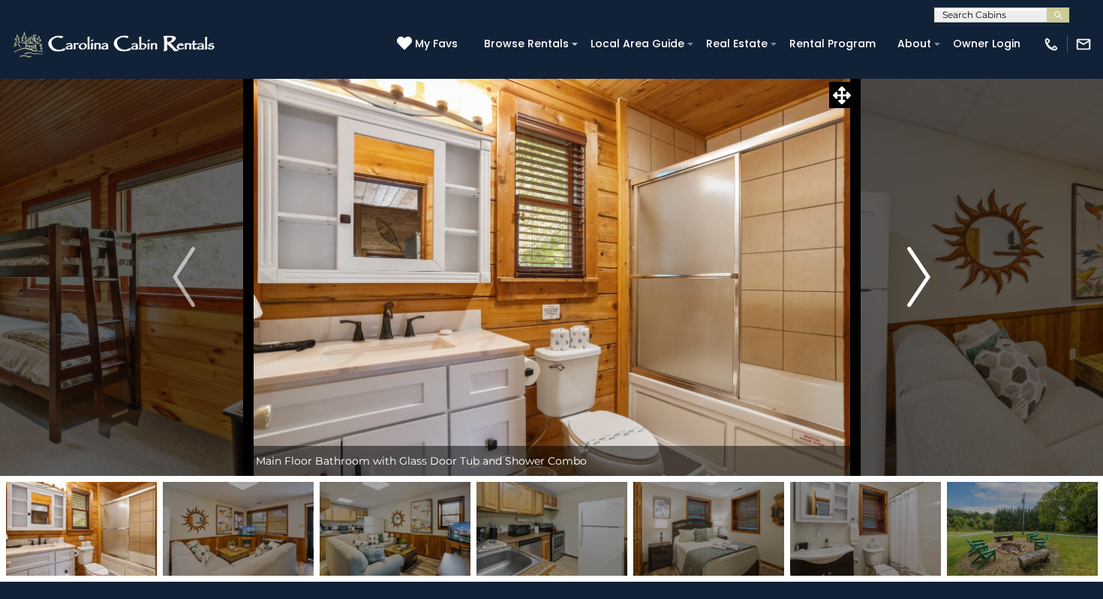
click at [915, 291] on img "Next" at bounding box center [919, 277] width 23 height 60
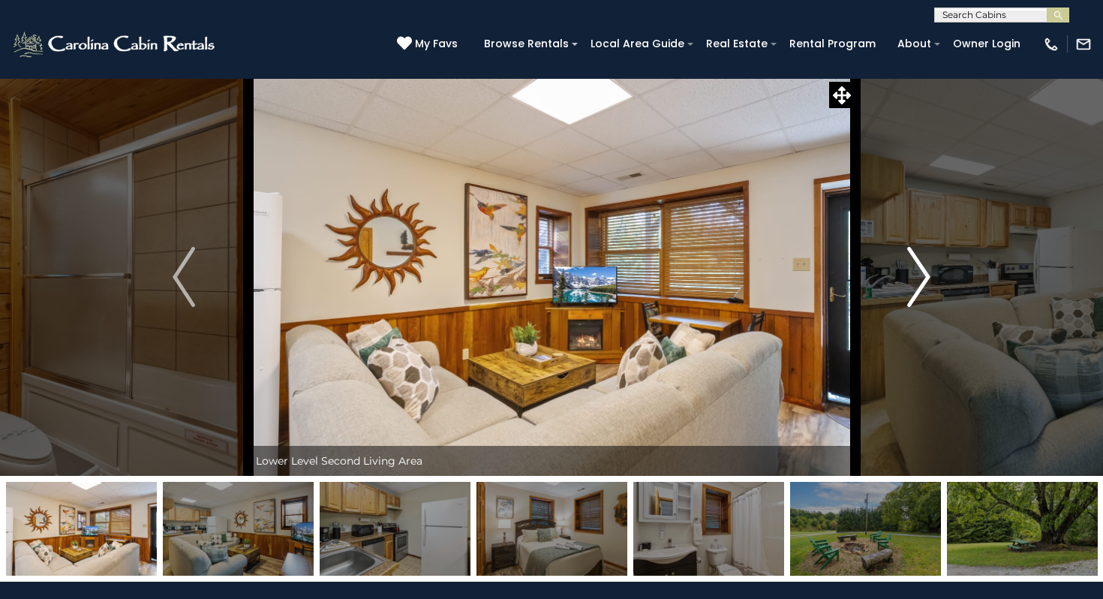
click at [915, 291] on img "Next" at bounding box center [919, 277] width 23 height 60
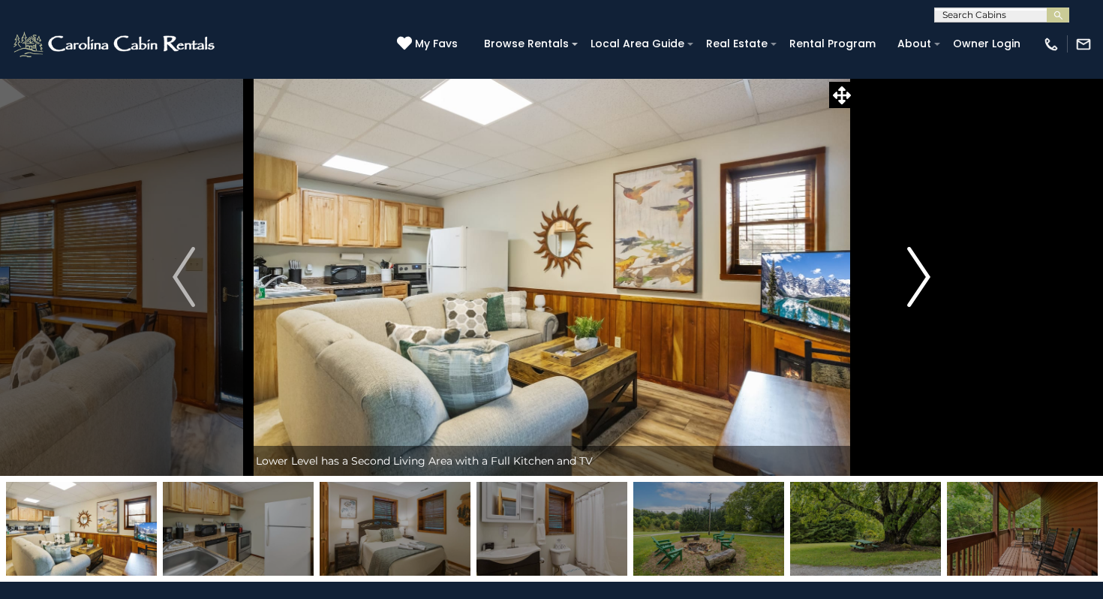
click at [915, 291] on img "Next" at bounding box center [919, 277] width 23 height 60
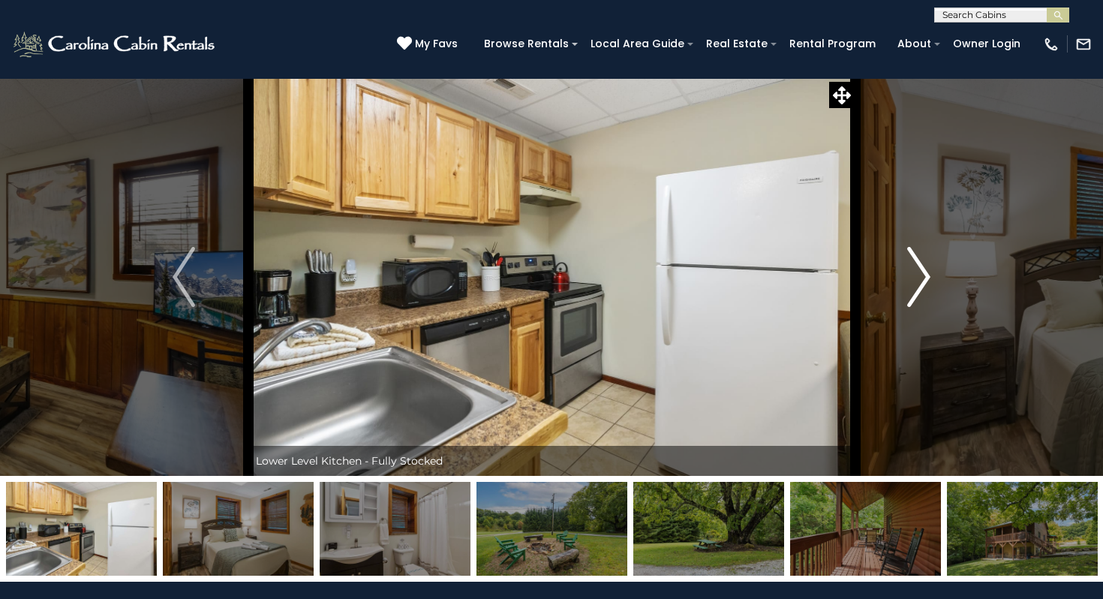
click at [915, 291] on img "Next" at bounding box center [919, 277] width 23 height 60
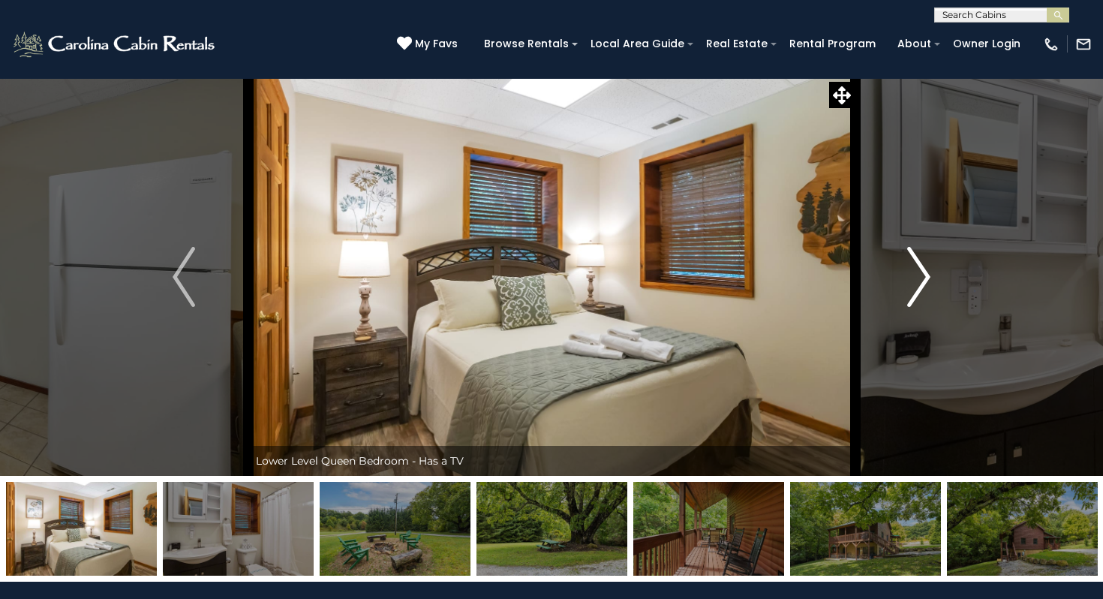
click at [915, 290] on img "Next" at bounding box center [919, 277] width 23 height 60
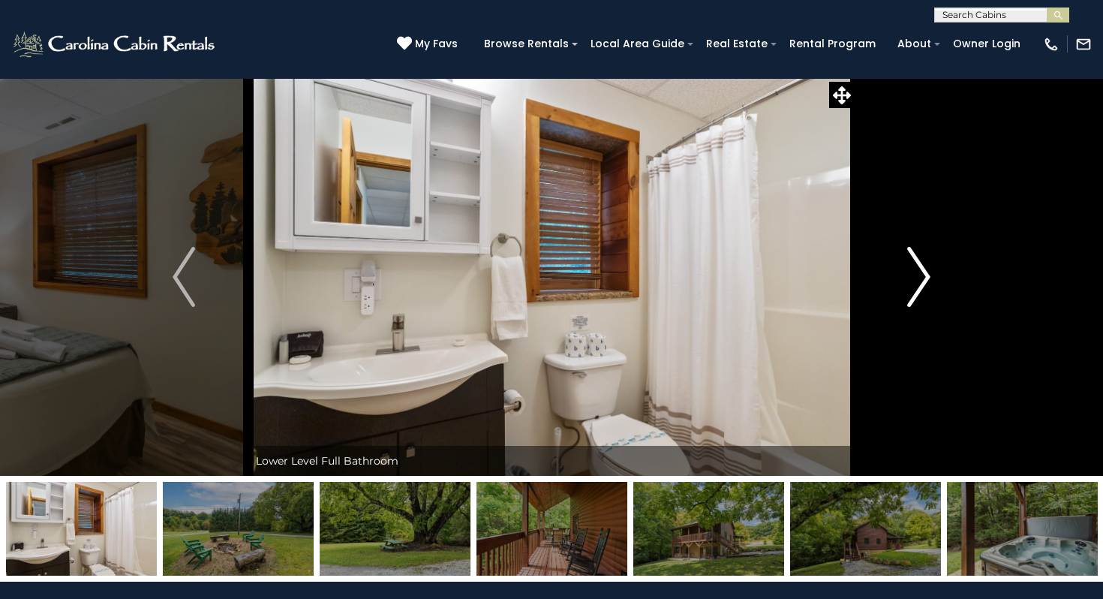
click at [915, 290] on img "Next" at bounding box center [919, 277] width 23 height 60
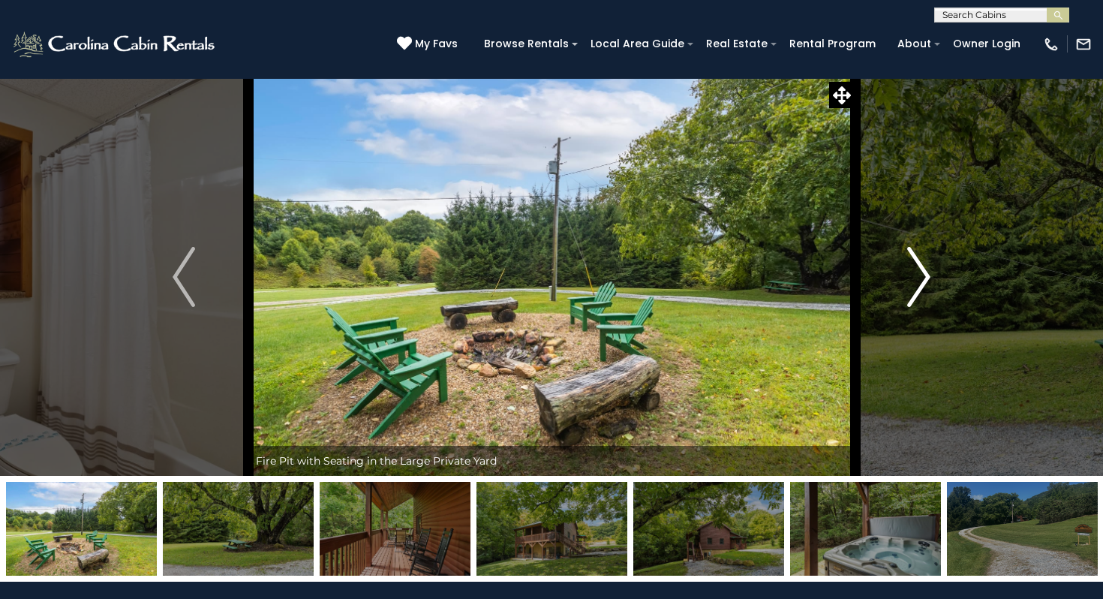
click at [915, 290] on img "Next" at bounding box center [919, 277] width 23 height 60
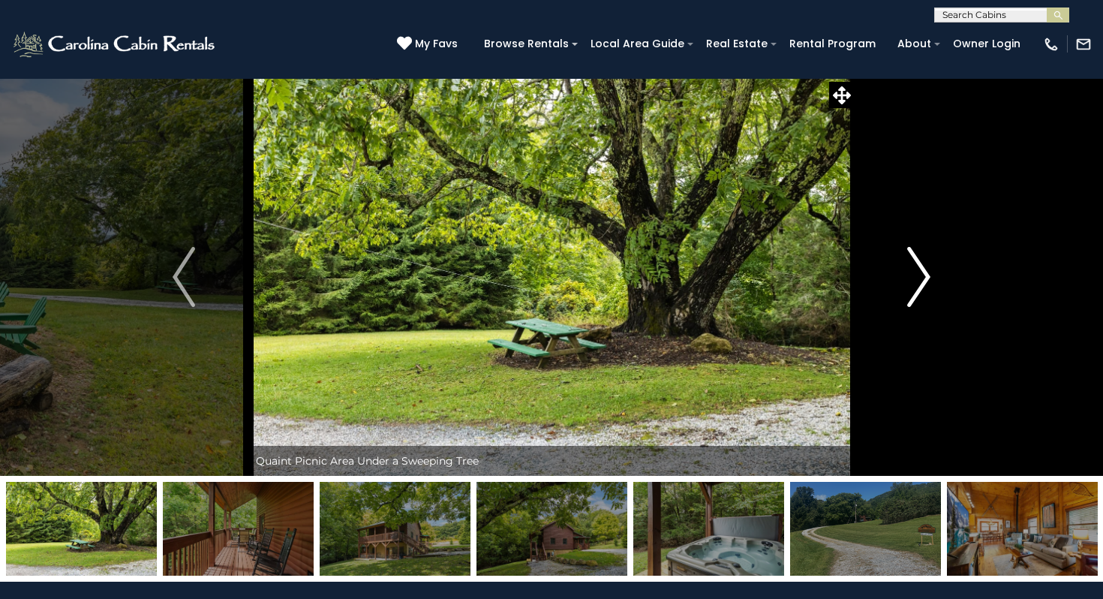
click at [915, 290] on img "Next" at bounding box center [919, 277] width 23 height 60
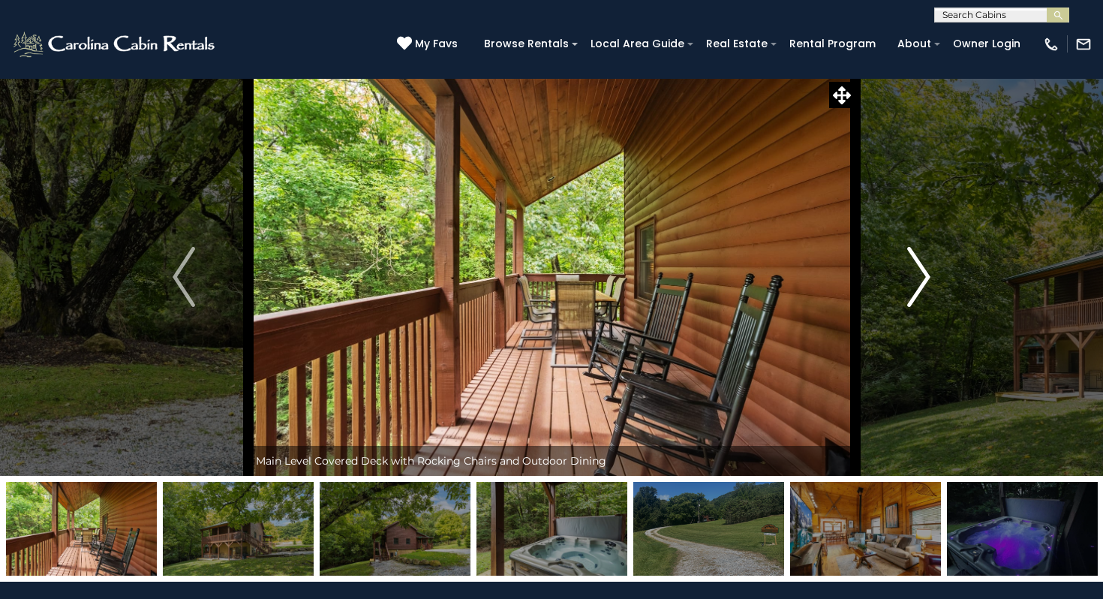
click at [915, 290] on img "Next" at bounding box center [919, 277] width 23 height 60
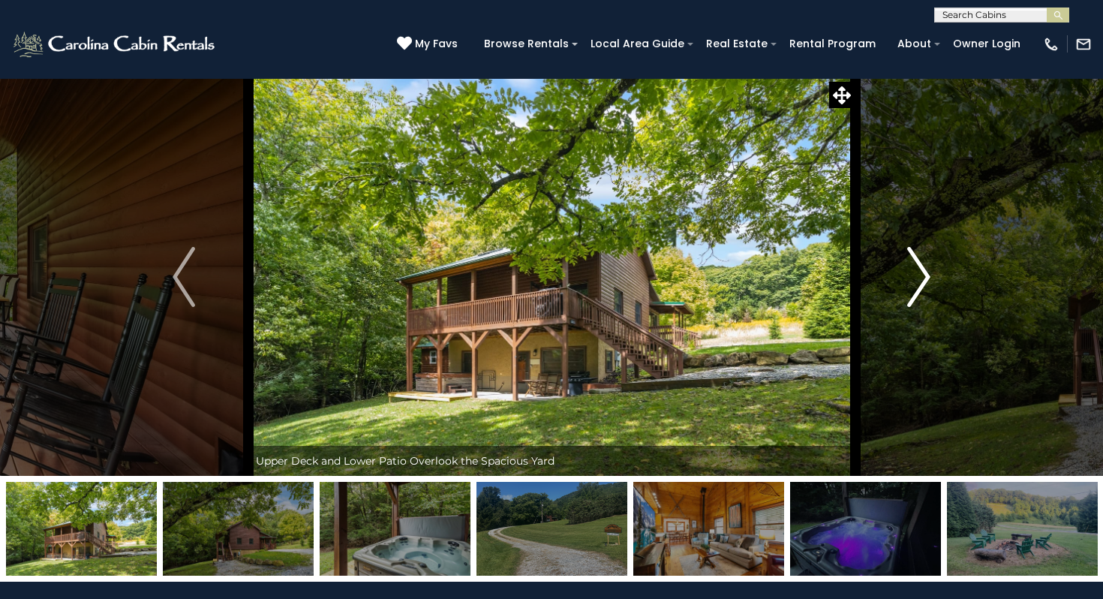
click at [915, 290] on img "Next" at bounding box center [919, 277] width 23 height 60
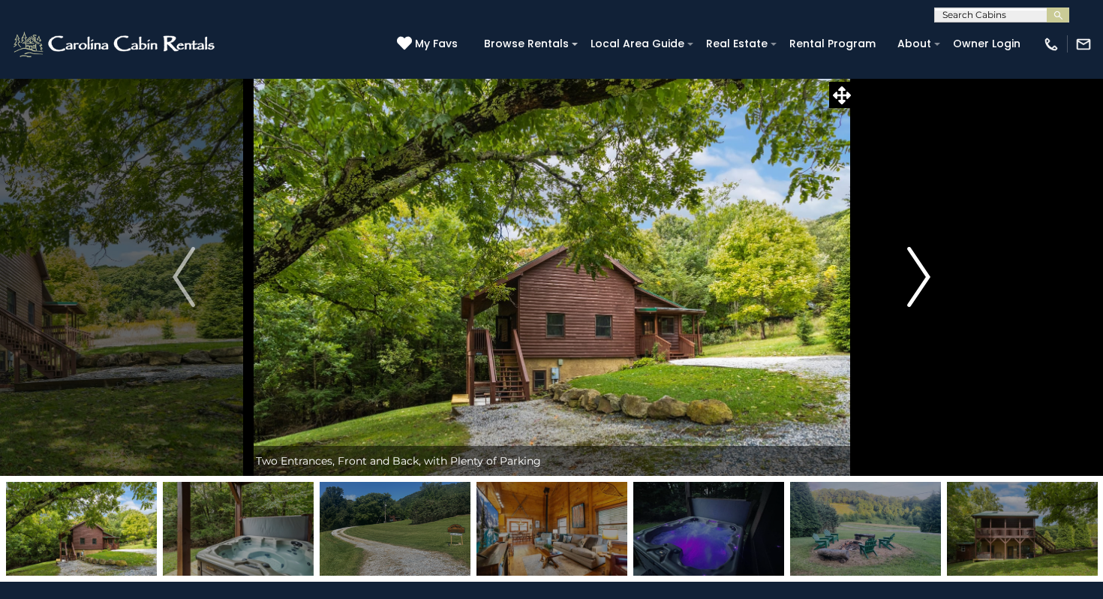
click at [915, 290] on img "Next" at bounding box center [919, 277] width 23 height 60
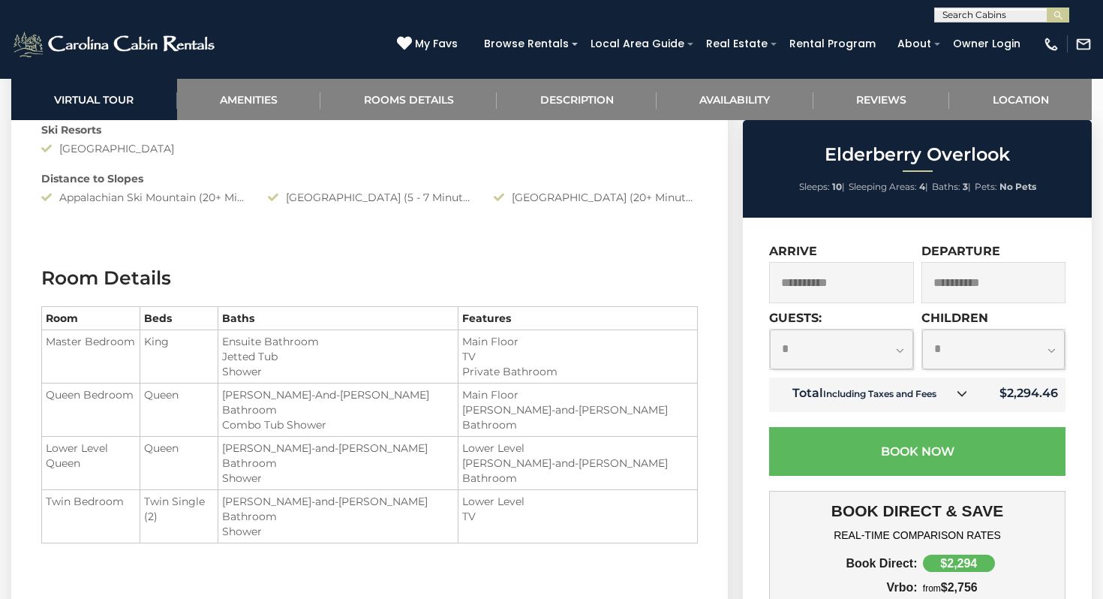
scroll to position [1542, 0]
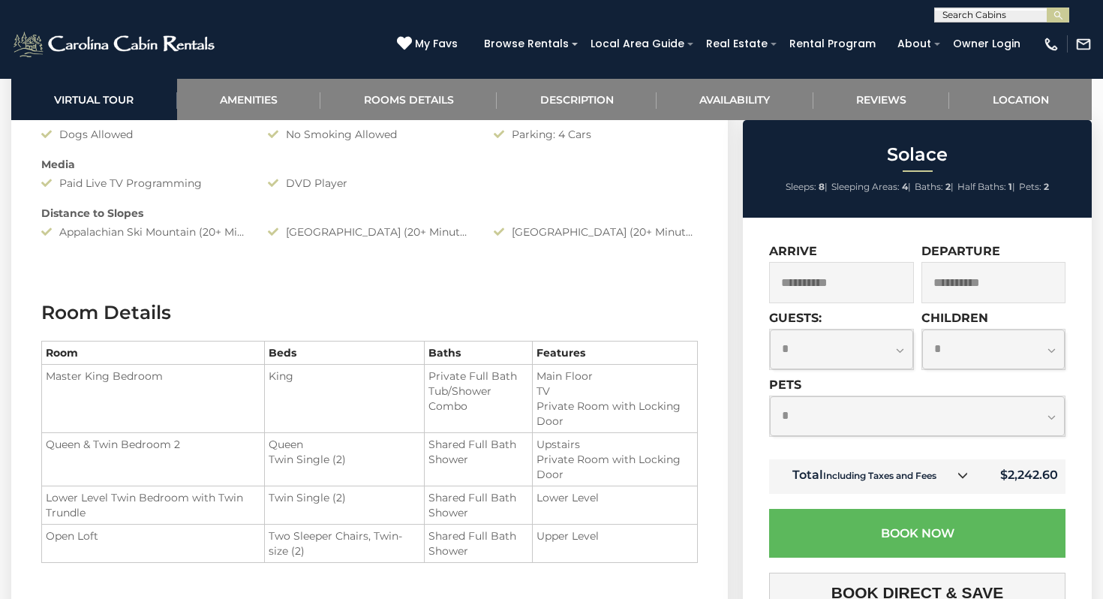
scroll to position [1437, 0]
